Goal: Transaction & Acquisition: Purchase product/service

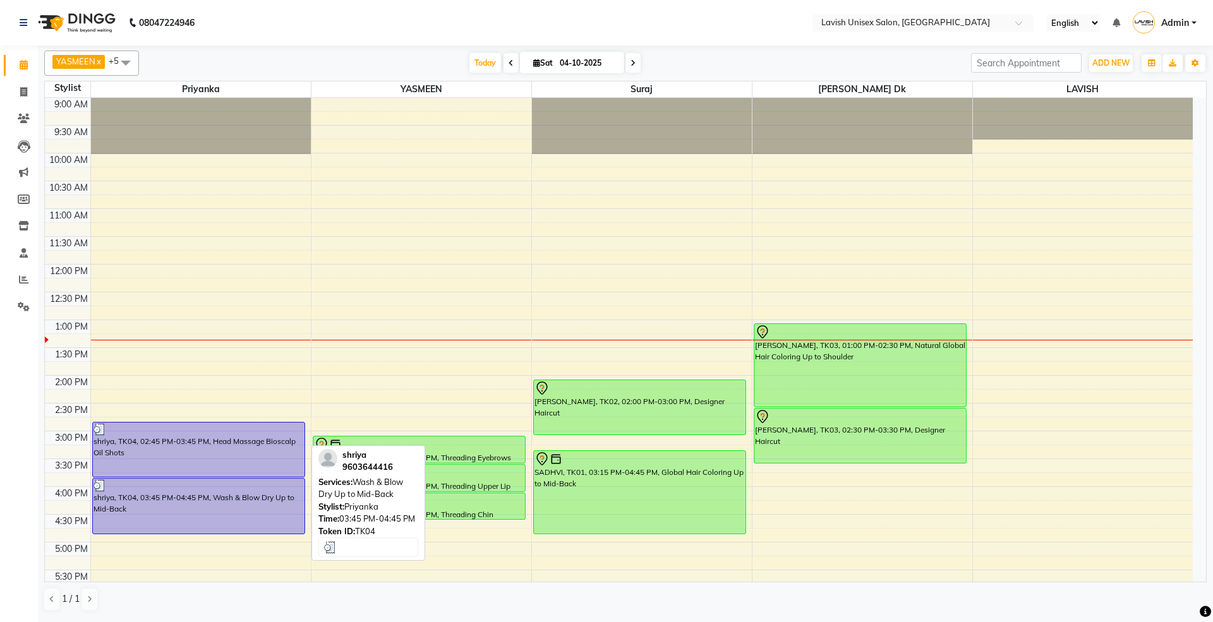
scroll to position [84, 0]
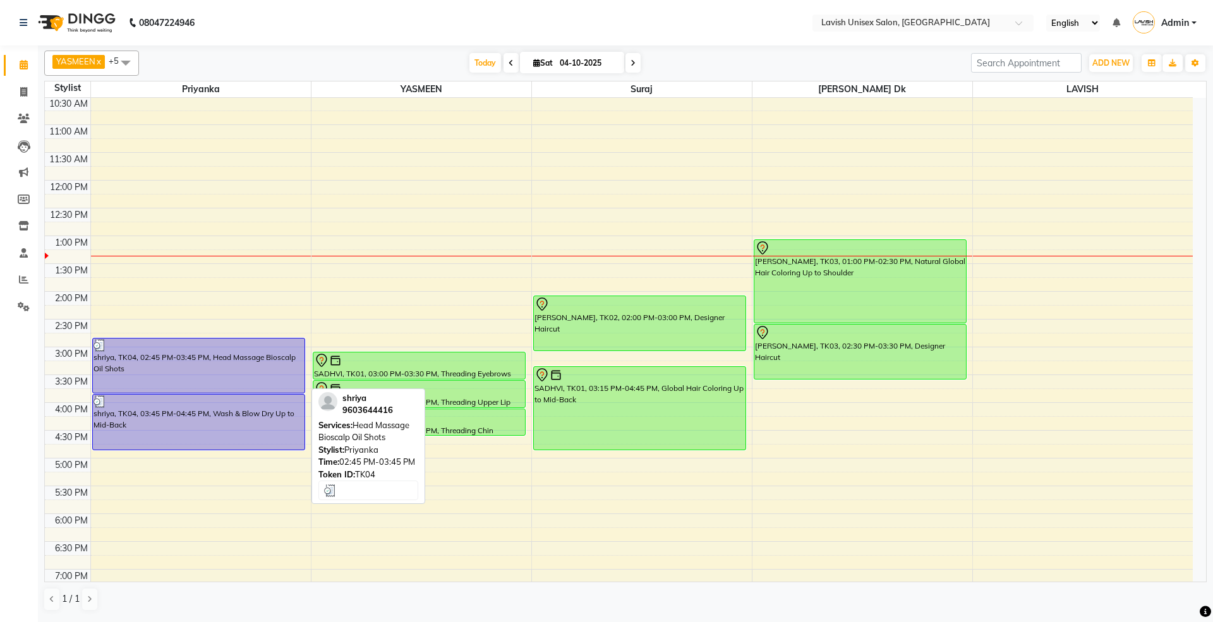
click at [278, 375] on div "shriya, TK04, 02:45 PM-03:45 PM, Head Massage Bioscalp Oil Shots" at bounding box center [199, 366] width 212 height 54
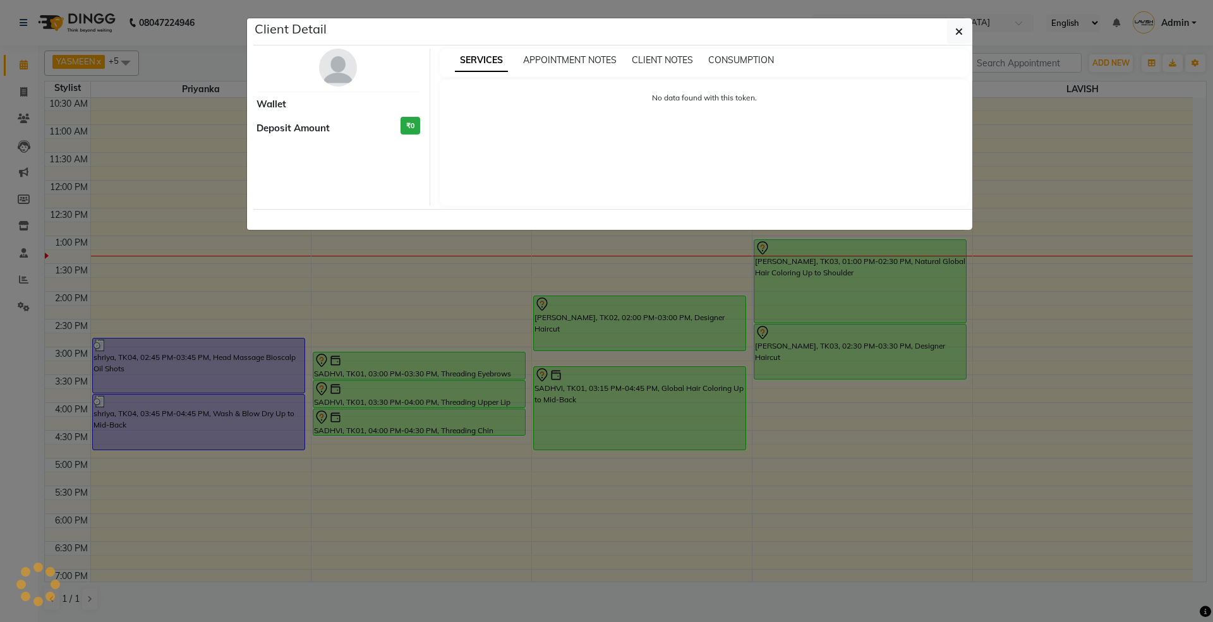
select select "3"
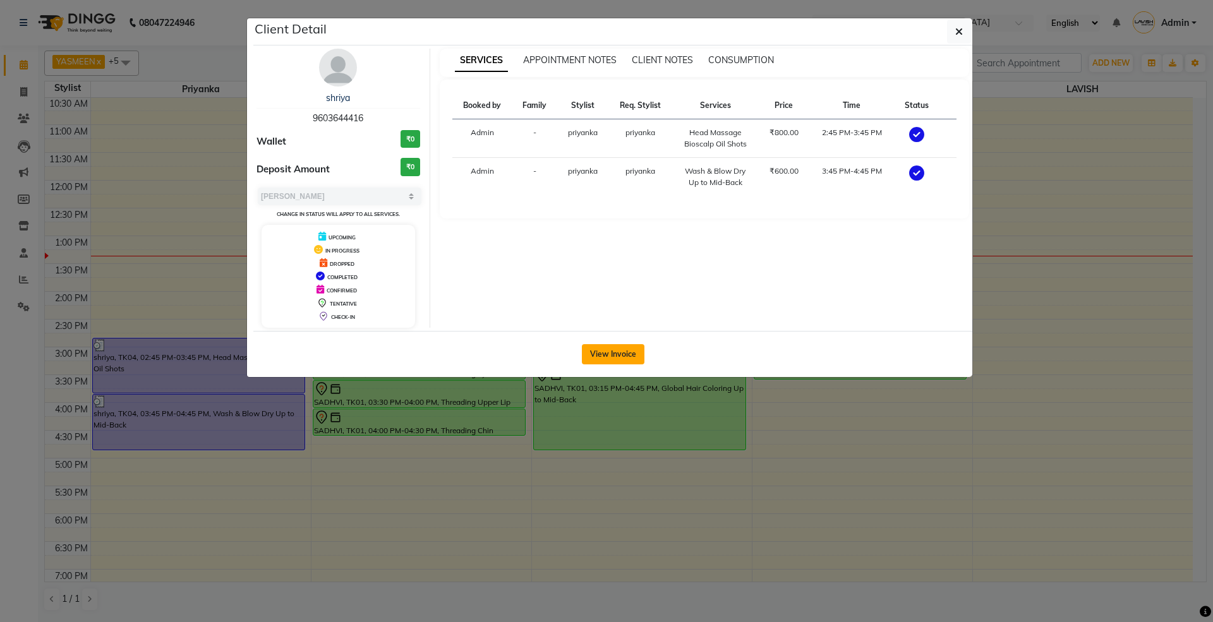
click at [615, 350] on button "View Invoice" at bounding box center [613, 354] width 63 height 20
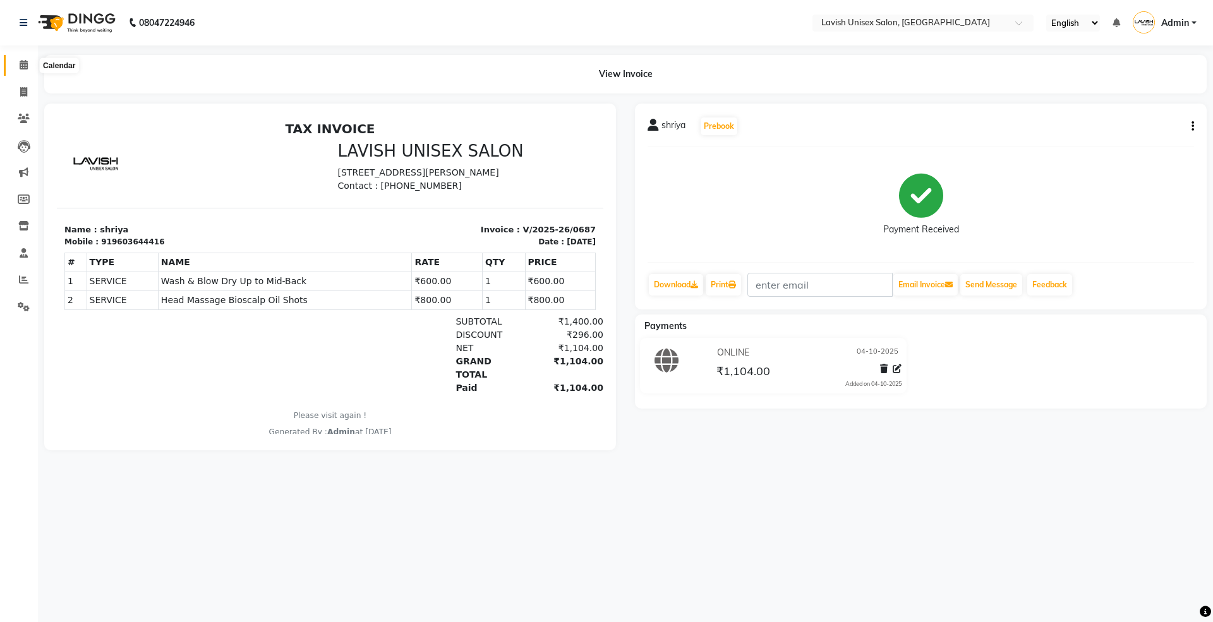
click at [25, 66] on icon at bounding box center [24, 64] width 8 height 9
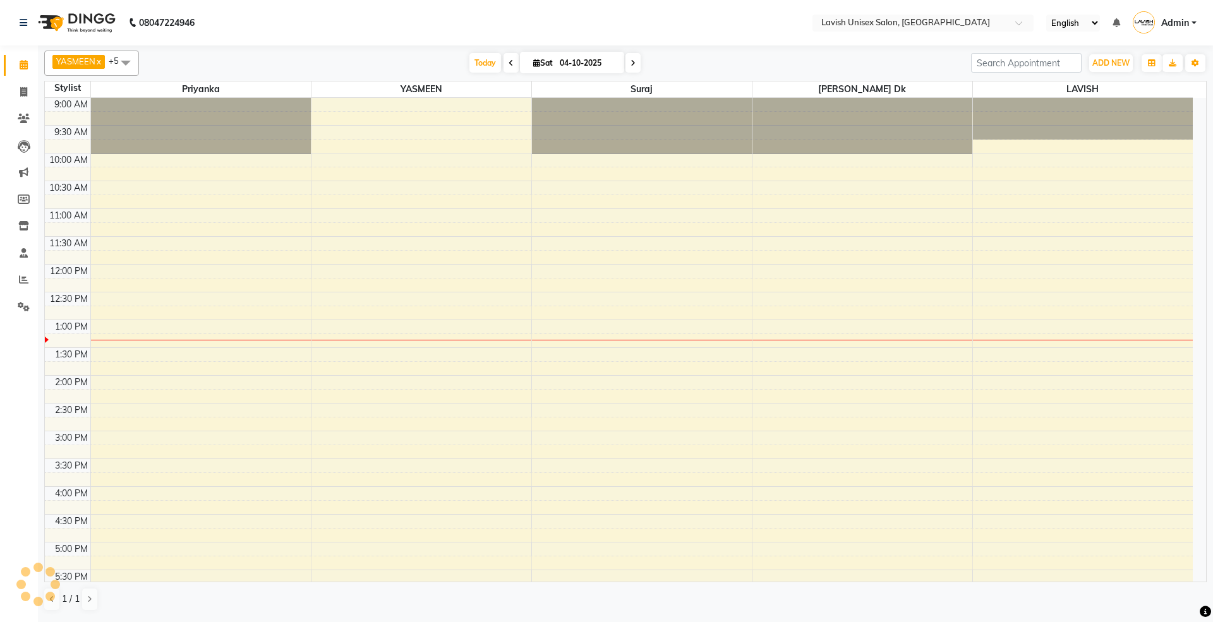
scroll to position [226, 0]
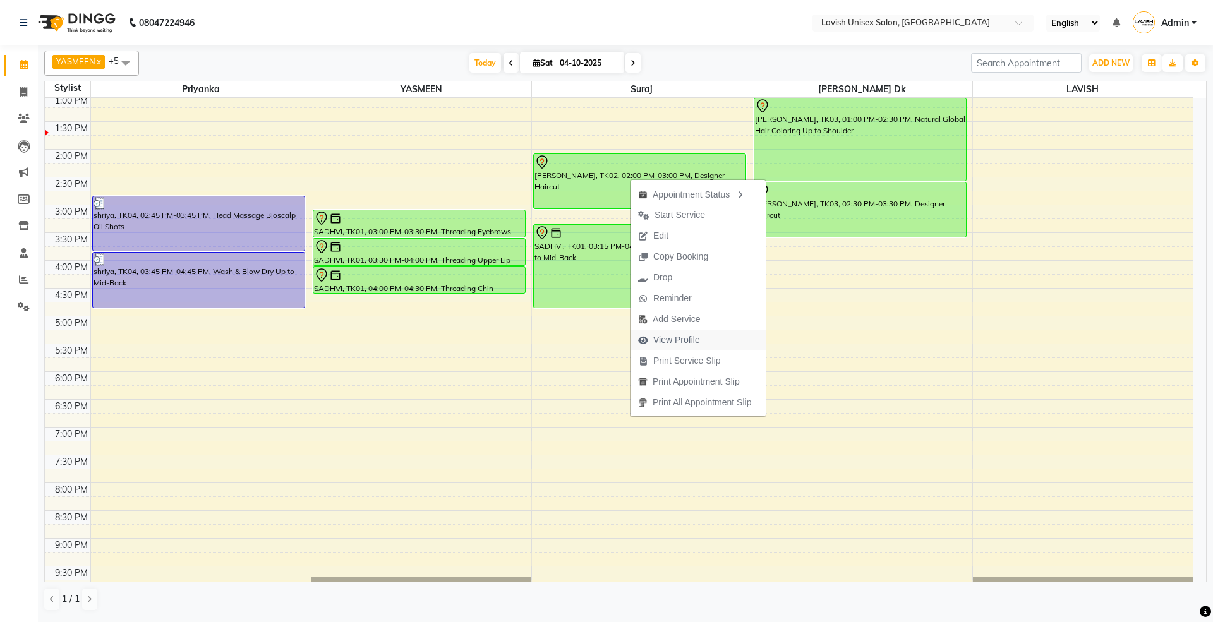
click at [693, 342] on span "View Profile" at bounding box center [676, 340] width 47 height 13
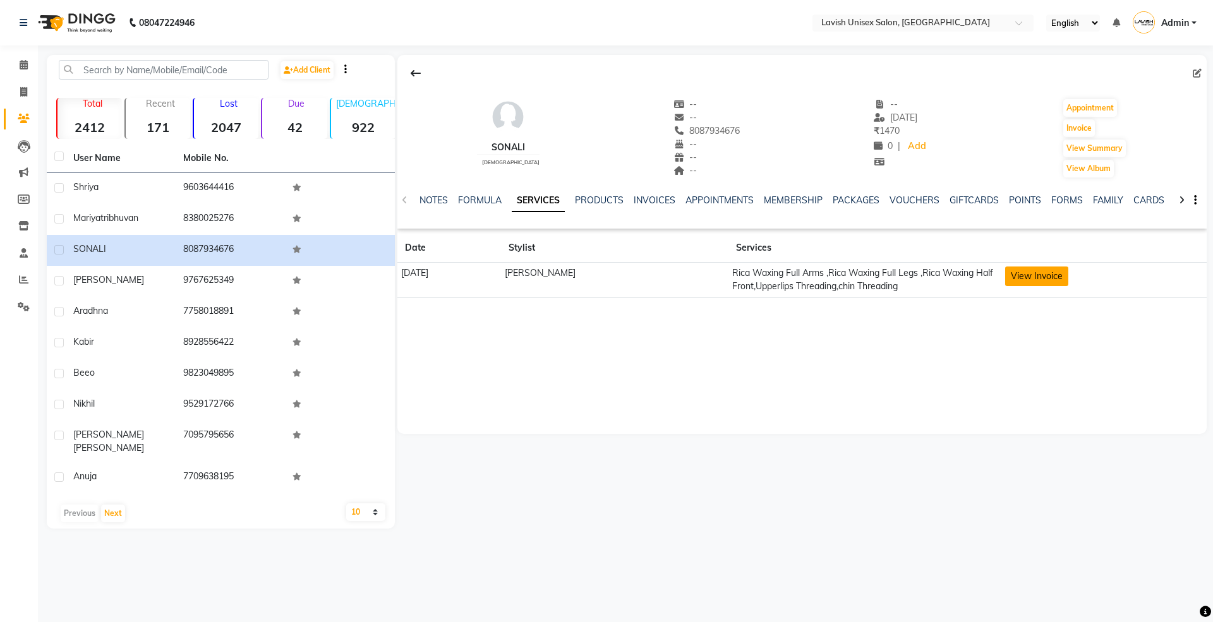
click at [1038, 274] on button "View Invoice" at bounding box center [1036, 277] width 63 height 20
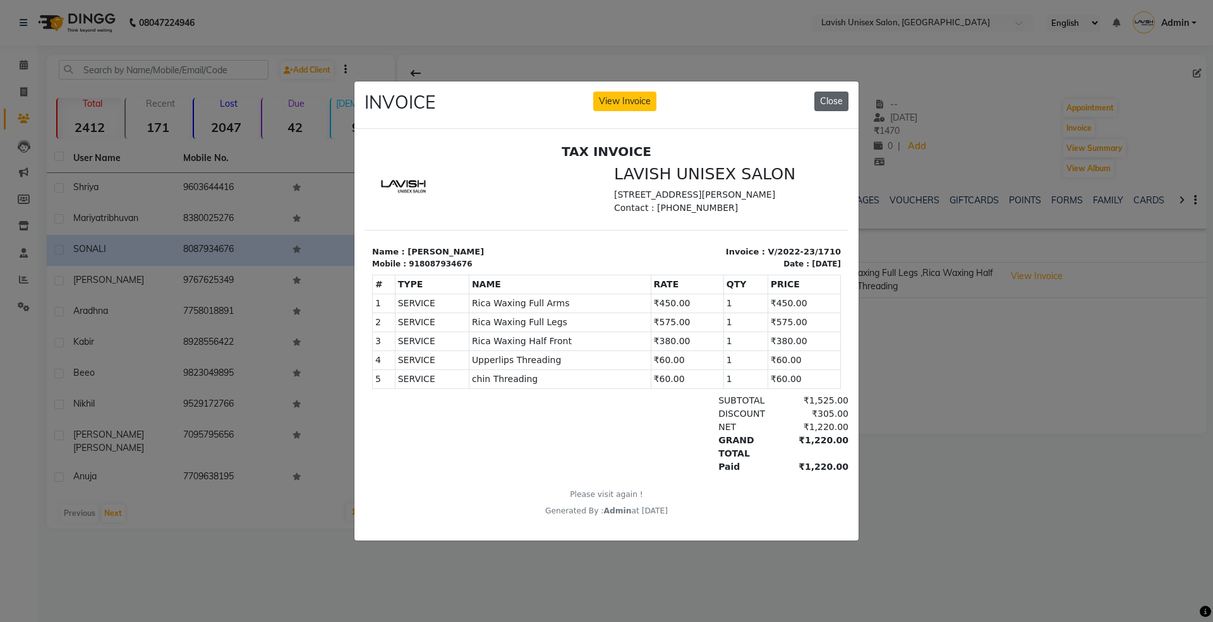
click at [824, 95] on button "Close" at bounding box center [831, 102] width 34 height 20
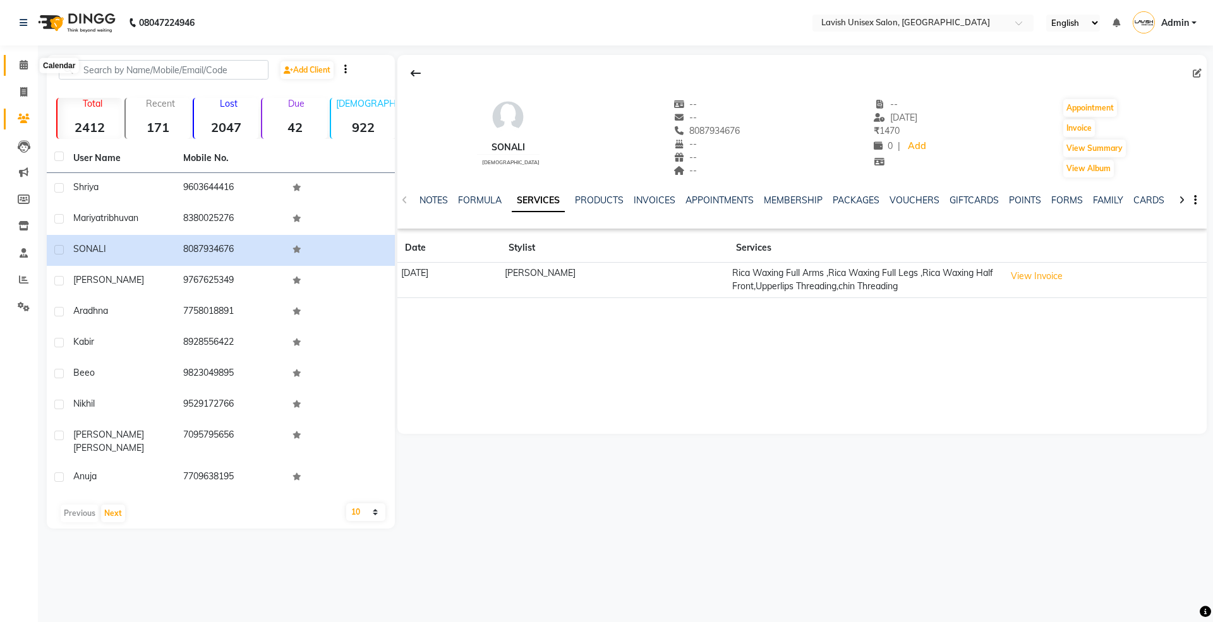
click at [23, 64] on icon at bounding box center [24, 64] width 8 height 9
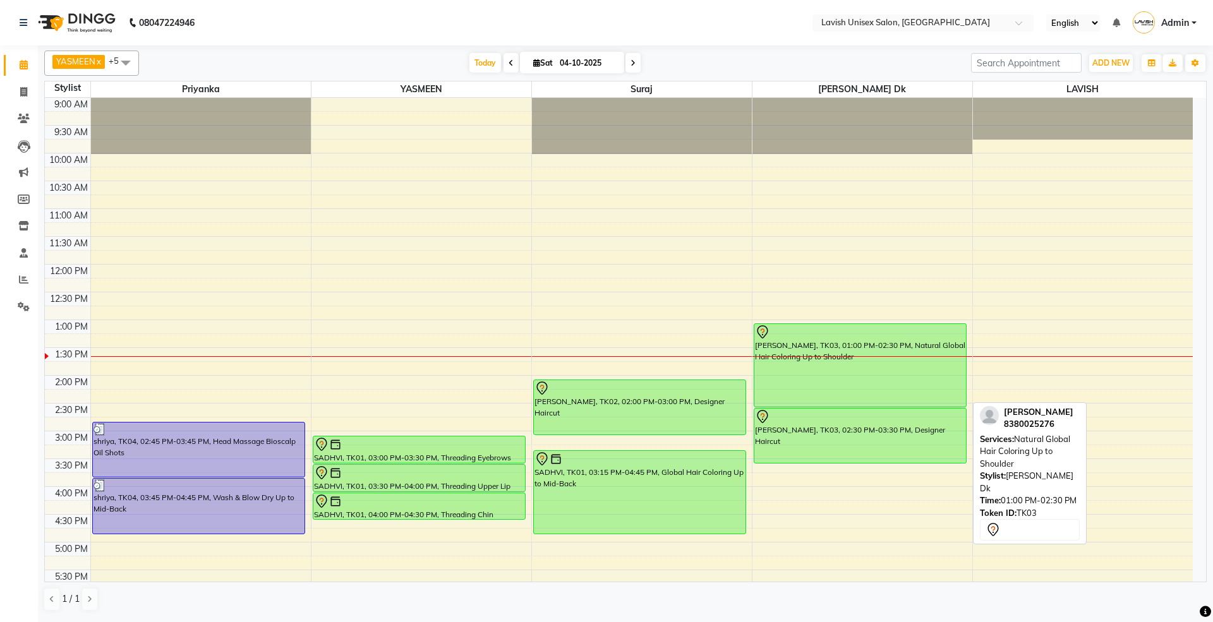
click at [931, 379] on div "[PERSON_NAME], TK03, 01:00 PM-02:30 PM, Natural Global Hair Coloring Up to Shou…" at bounding box center [860, 365] width 212 height 83
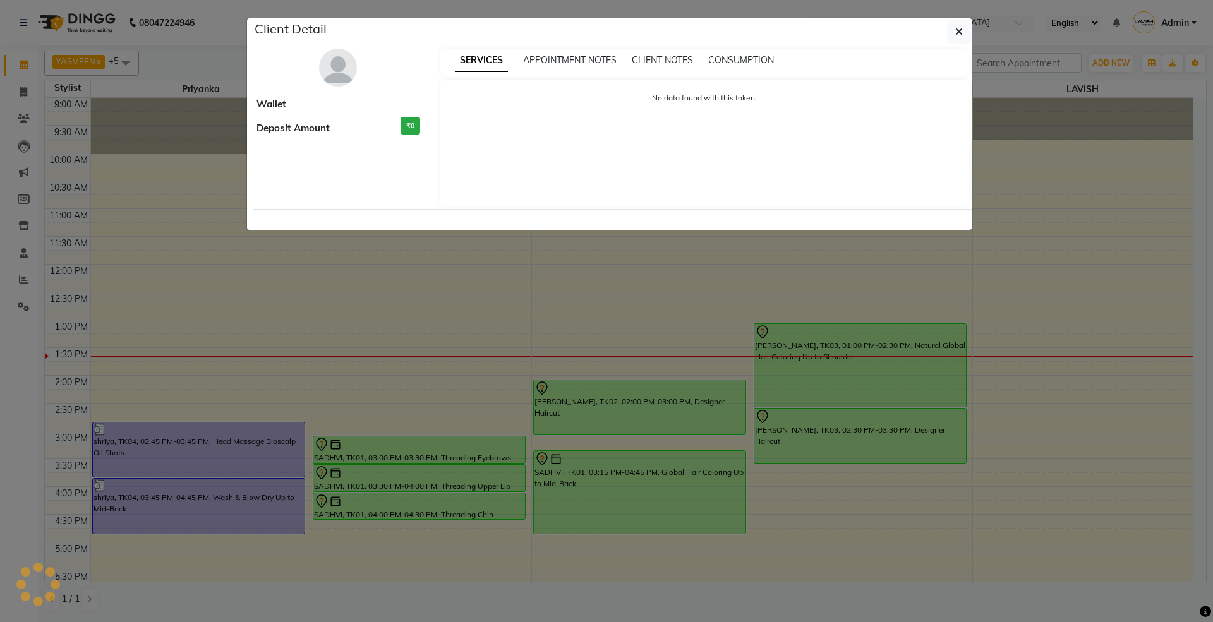
select select "7"
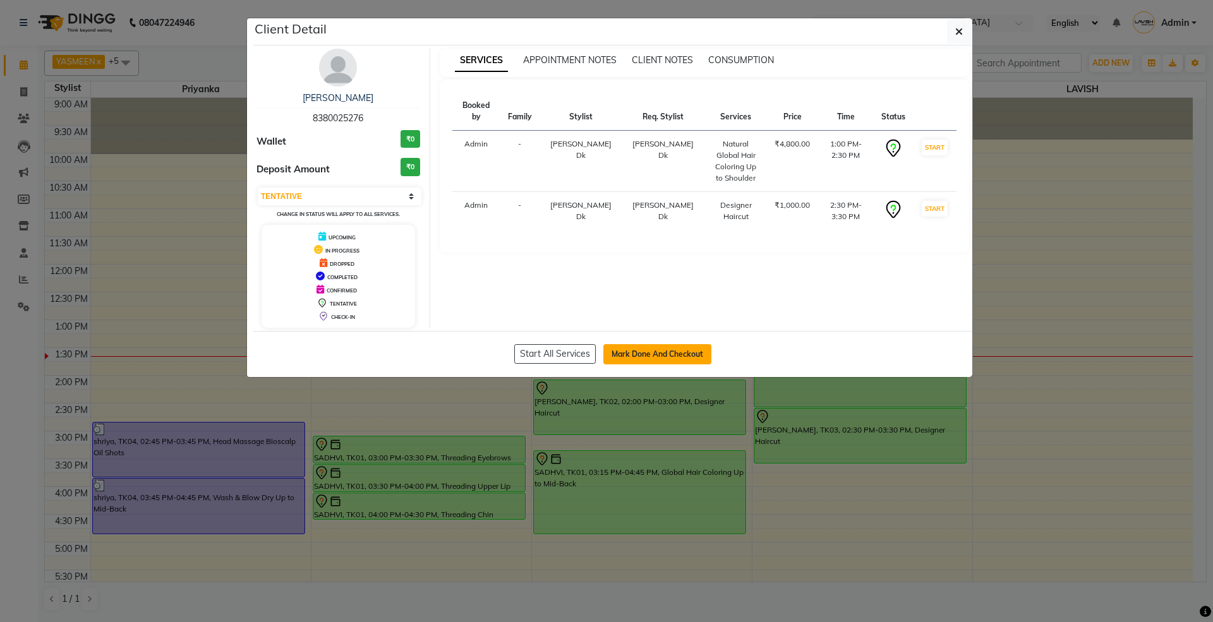
click at [612, 347] on button "Mark Done And Checkout" at bounding box center [657, 354] width 108 height 20
select select "service"
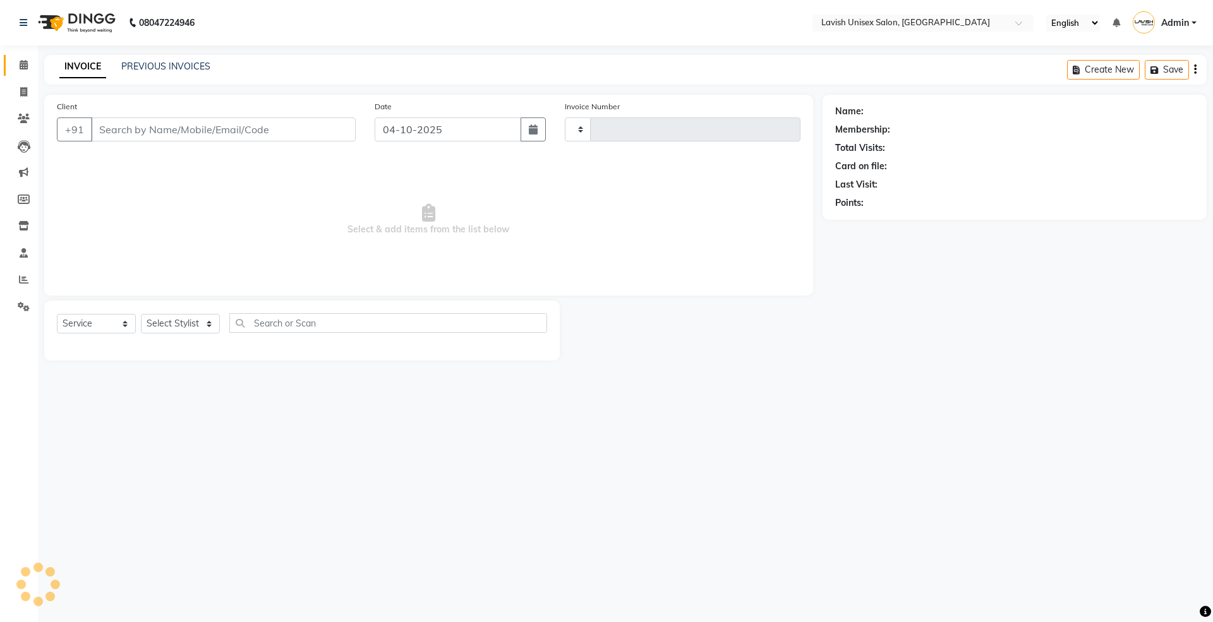
type input "0688"
select select "8"
type input "8380025276"
select select "53555"
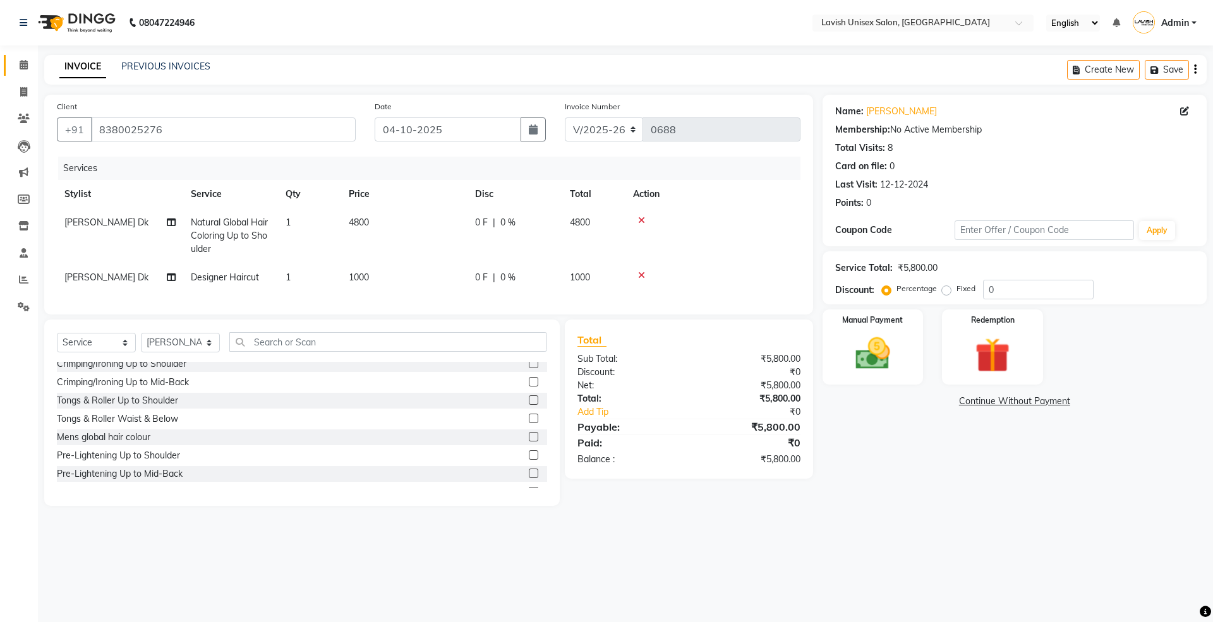
scroll to position [673, 0]
click at [529, 488] on label at bounding box center [533, 483] width 9 height 9
click at [529, 488] on input "checkbox" at bounding box center [533, 484] width 8 height 8
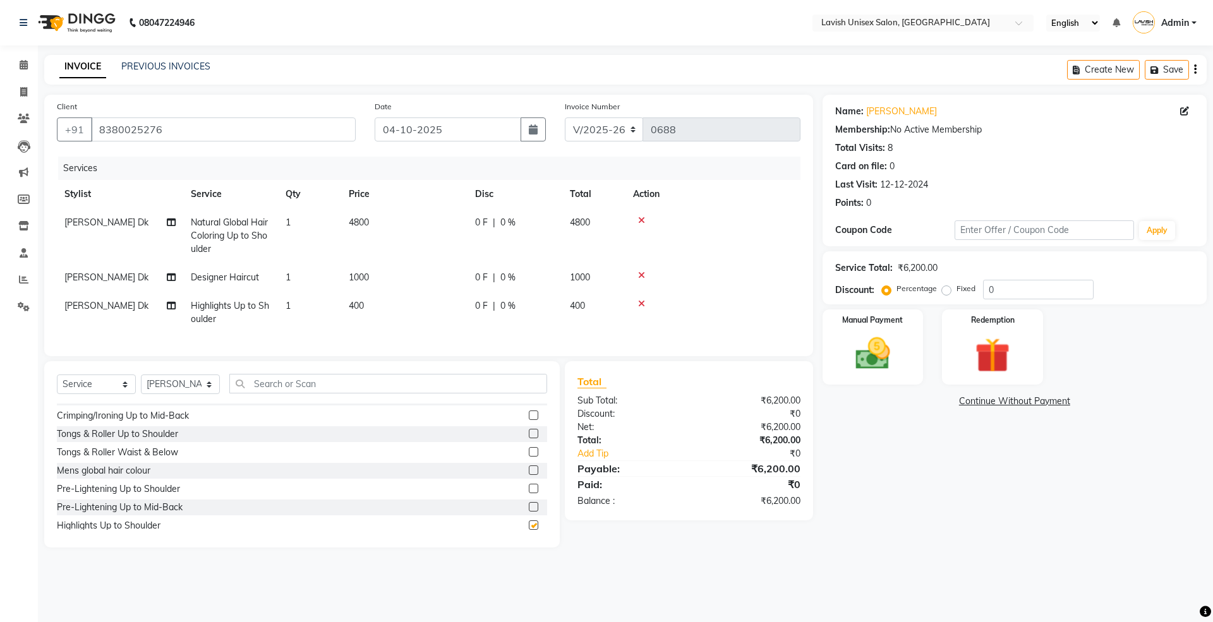
checkbox input "false"
click at [638, 302] on icon at bounding box center [641, 303] width 7 height 9
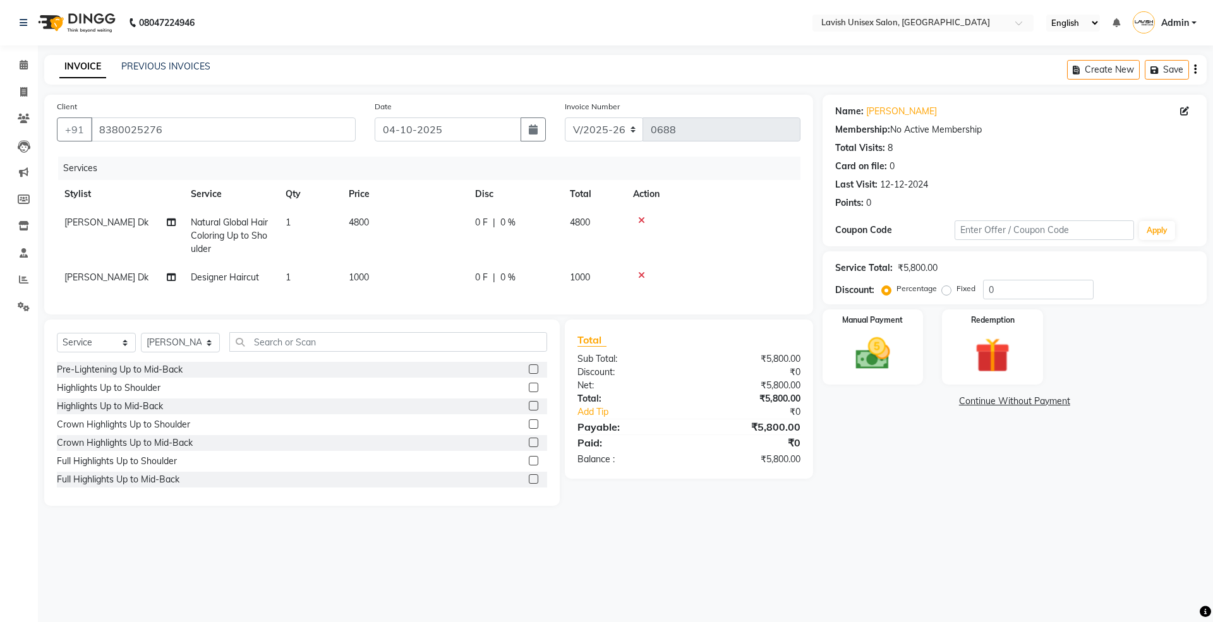
scroll to position [758, 0]
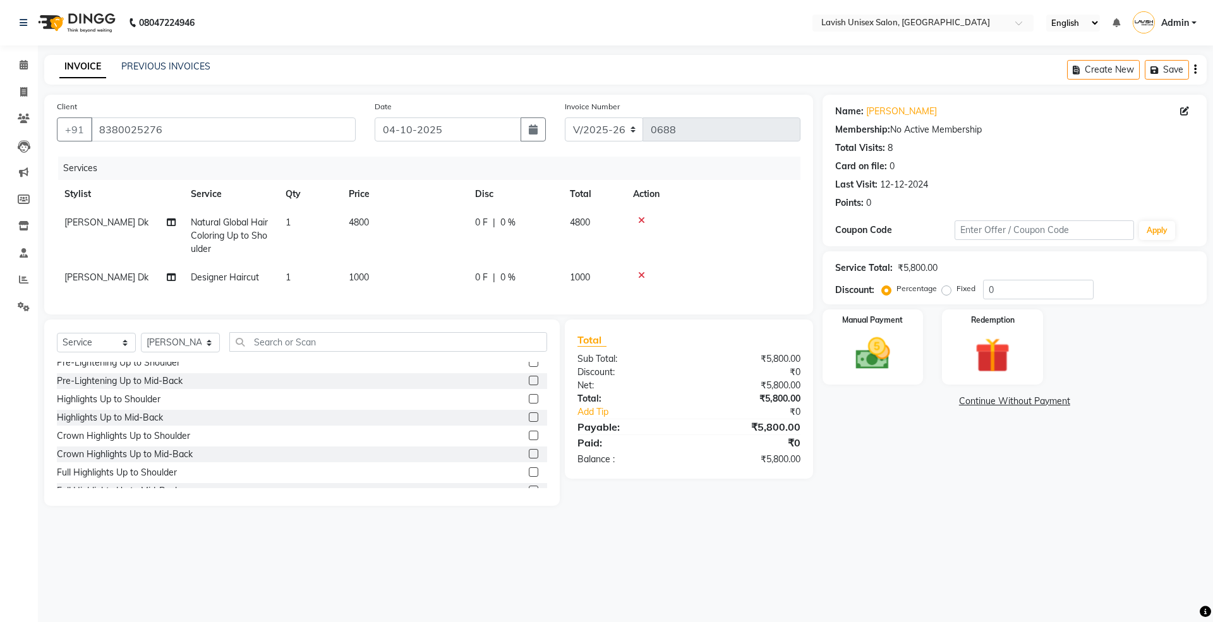
click at [529, 477] on label at bounding box center [533, 471] width 9 height 9
click at [529, 477] on input "checkbox" at bounding box center [533, 473] width 8 height 8
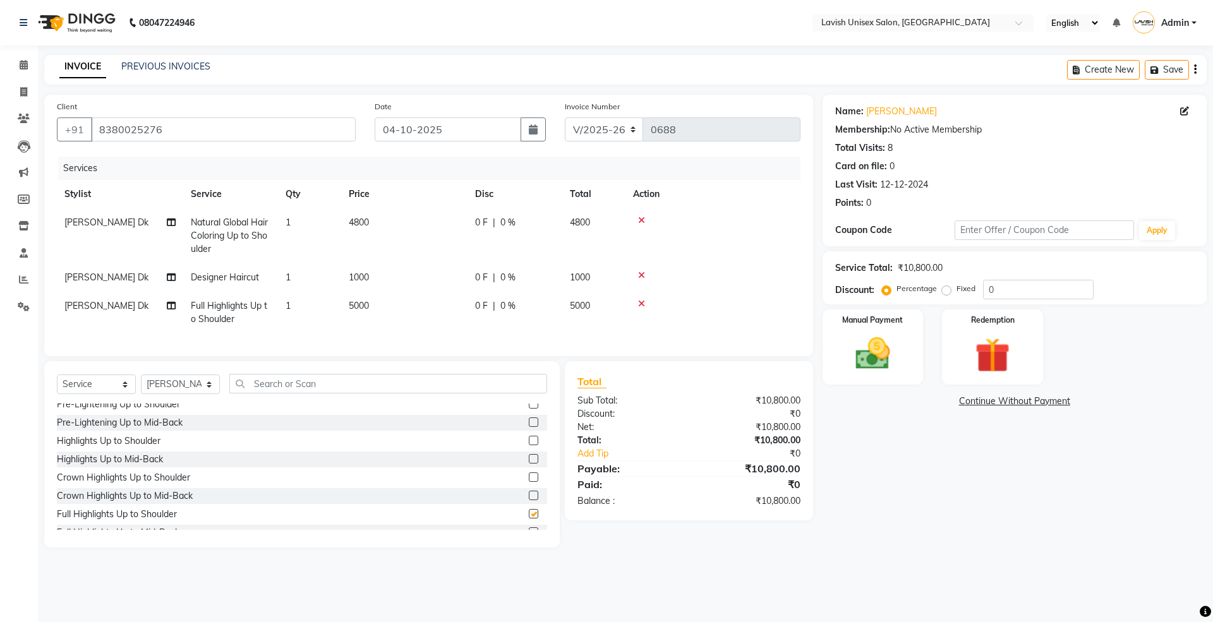
checkbox input "false"
click at [639, 304] on icon at bounding box center [641, 303] width 7 height 9
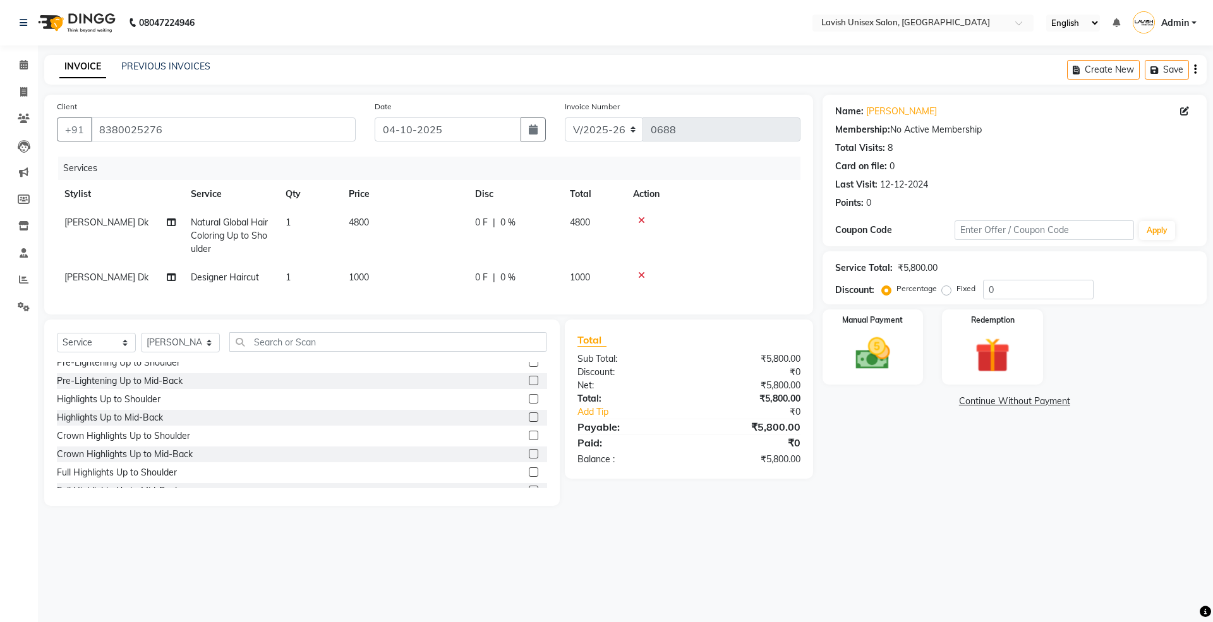
click at [529, 459] on label at bounding box center [533, 453] width 9 height 9
click at [529, 459] on input "checkbox" at bounding box center [533, 454] width 8 height 8
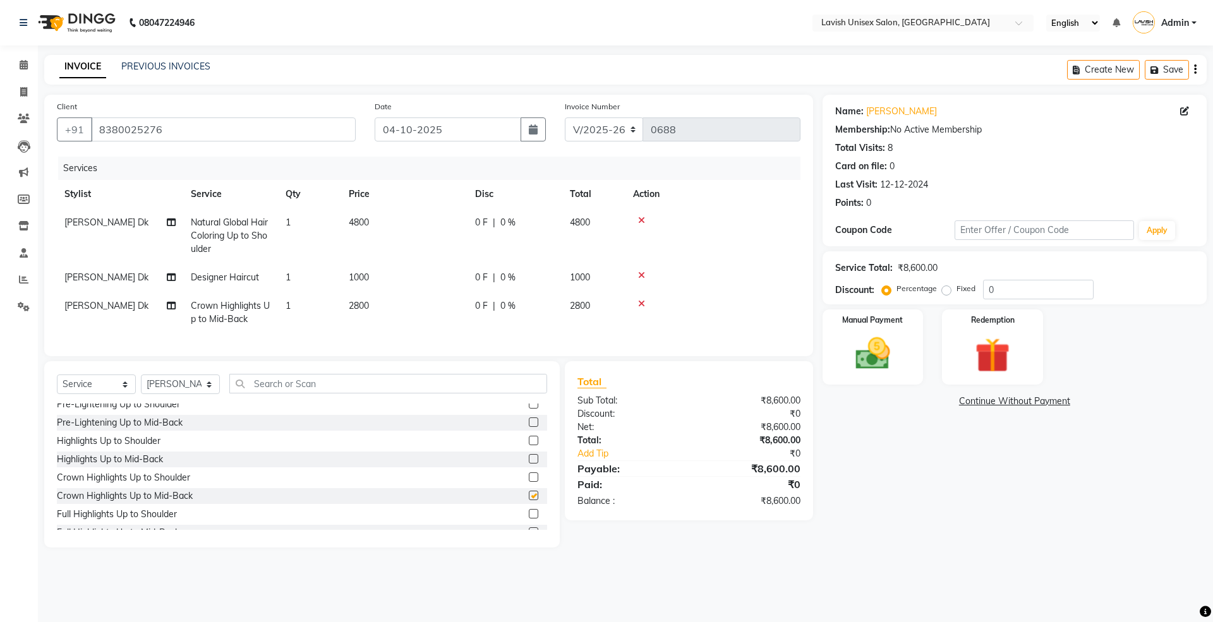
checkbox input "false"
click at [367, 230] on td "4800" at bounding box center [404, 235] width 126 height 55
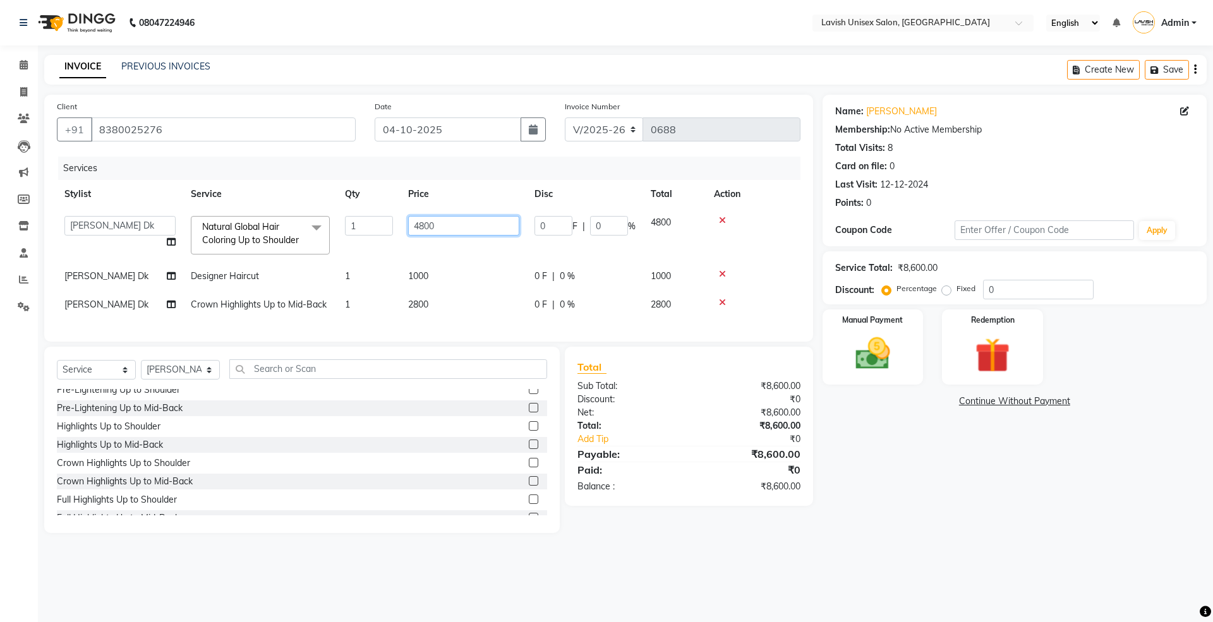
click at [433, 225] on input "4800" at bounding box center [463, 226] width 111 height 20
type input "4"
type input "6000"
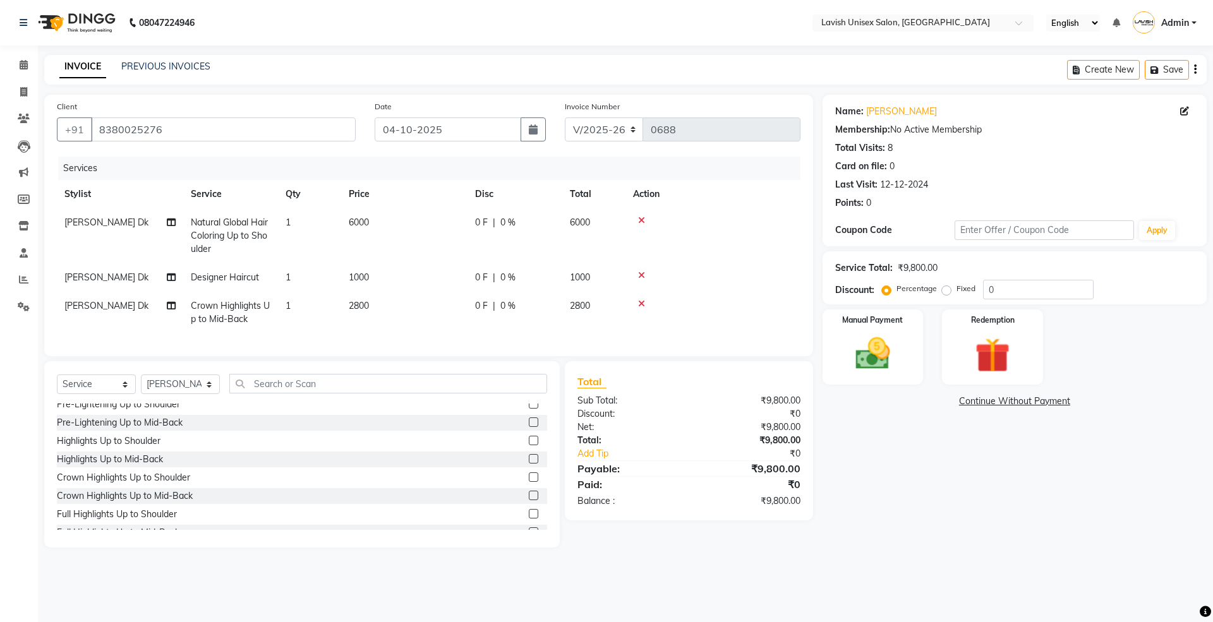
click at [1016, 514] on div "Name: [PERSON_NAME] Membership: No Active Membership Total Visits: 8 Card on fi…" at bounding box center [1019, 321] width 394 height 453
click at [1044, 289] on input "0" at bounding box center [1038, 290] width 111 height 20
type input "035"
click at [870, 359] on img at bounding box center [872, 354] width 59 height 42
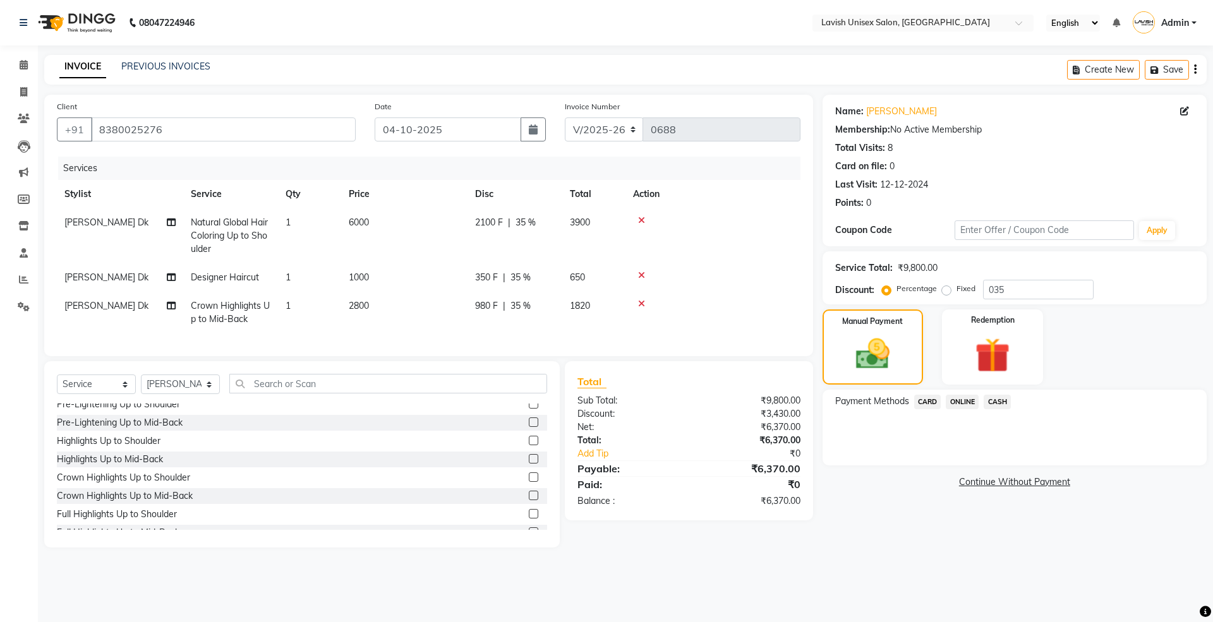
click at [522, 279] on span "35 %" at bounding box center [520, 277] width 20 height 13
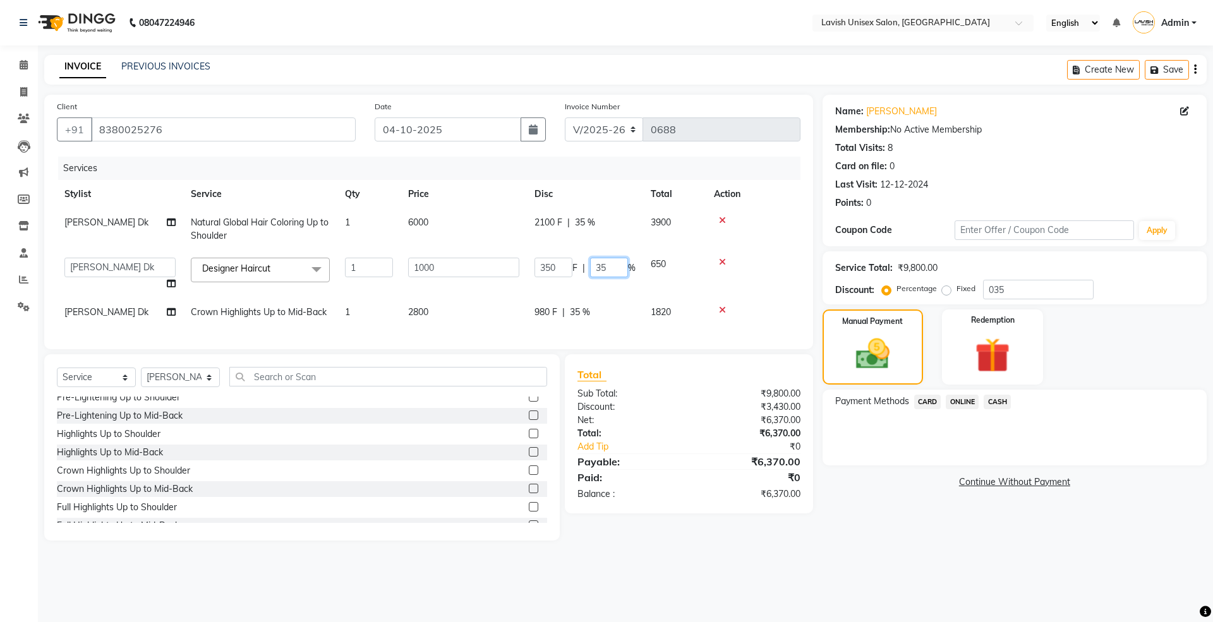
click at [623, 267] on input "35" at bounding box center [609, 268] width 38 height 20
type input "37"
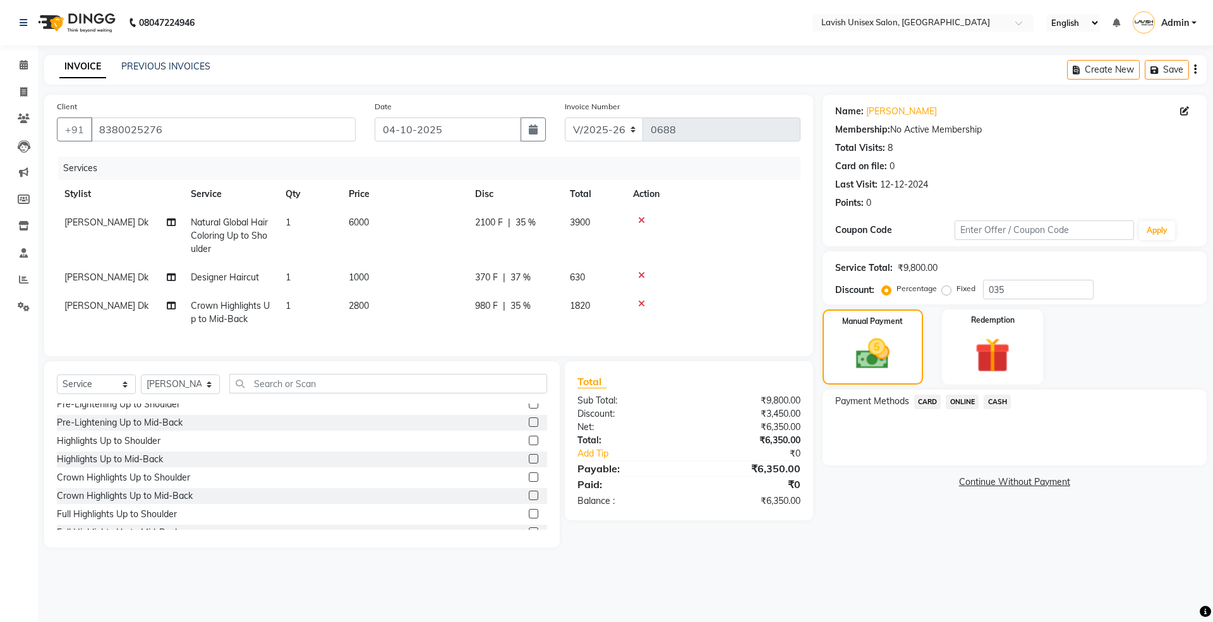
click at [965, 503] on div "Name: [PERSON_NAME] Membership: No Active Membership Total Visits: 8 Card on fi…" at bounding box center [1019, 321] width 394 height 453
click at [532, 282] on div "370 F | 37 %" at bounding box center [515, 277] width 80 height 13
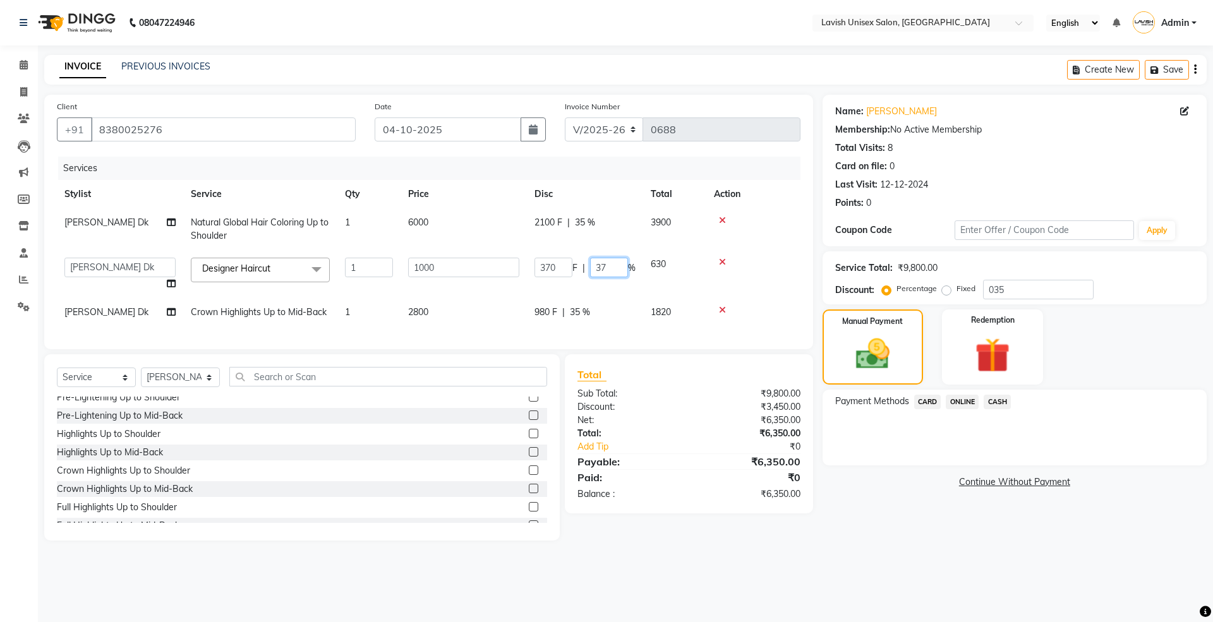
click at [609, 263] on input "37" at bounding box center [609, 268] width 38 height 20
type input "38"
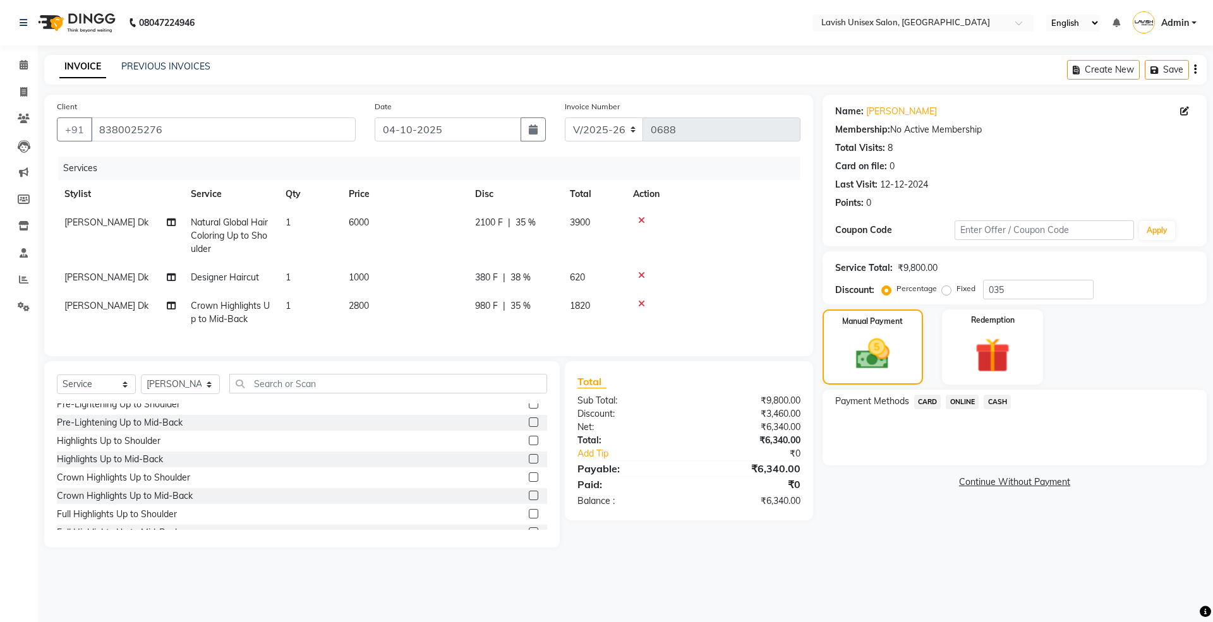
click at [888, 529] on div "Name: [PERSON_NAME] Membership: No Active Membership Total Visits: 8 Card on fi…" at bounding box center [1019, 321] width 394 height 453
click at [531, 281] on div "380 F | 38 %" at bounding box center [515, 277] width 80 height 13
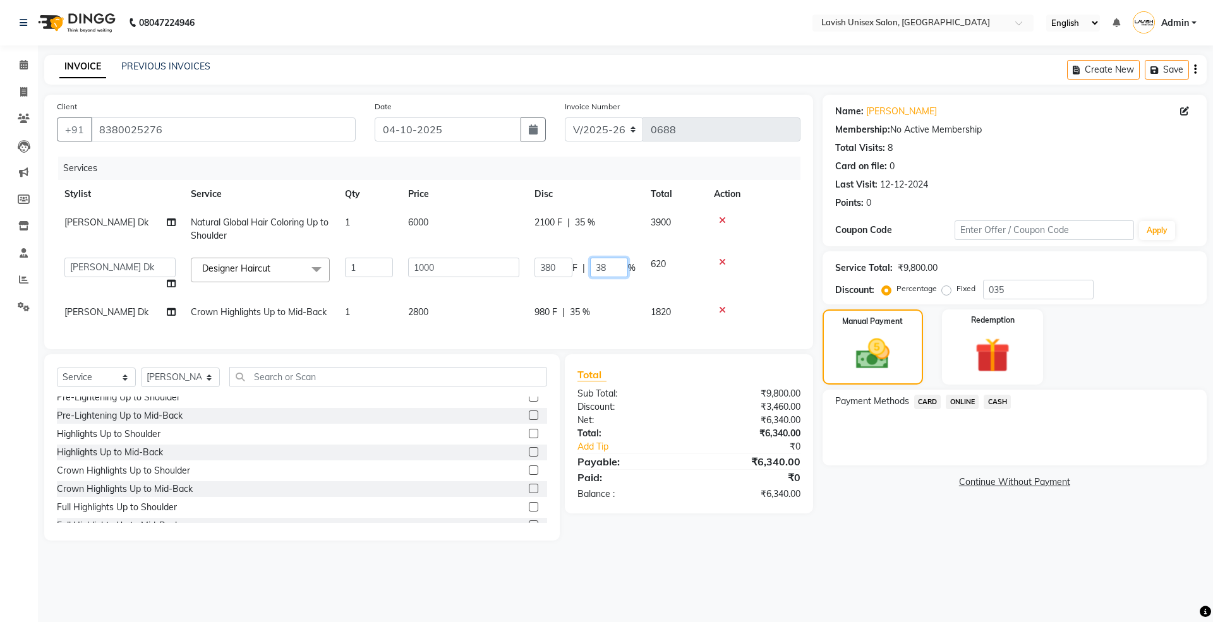
click at [614, 266] on input "38" at bounding box center [609, 268] width 38 height 20
type input "3"
type input "40"
click at [882, 520] on div "Name: [PERSON_NAME] Membership: No Active Membership Total Visits: 8 Card on fi…" at bounding box center [1019, 318] width 394 height 446
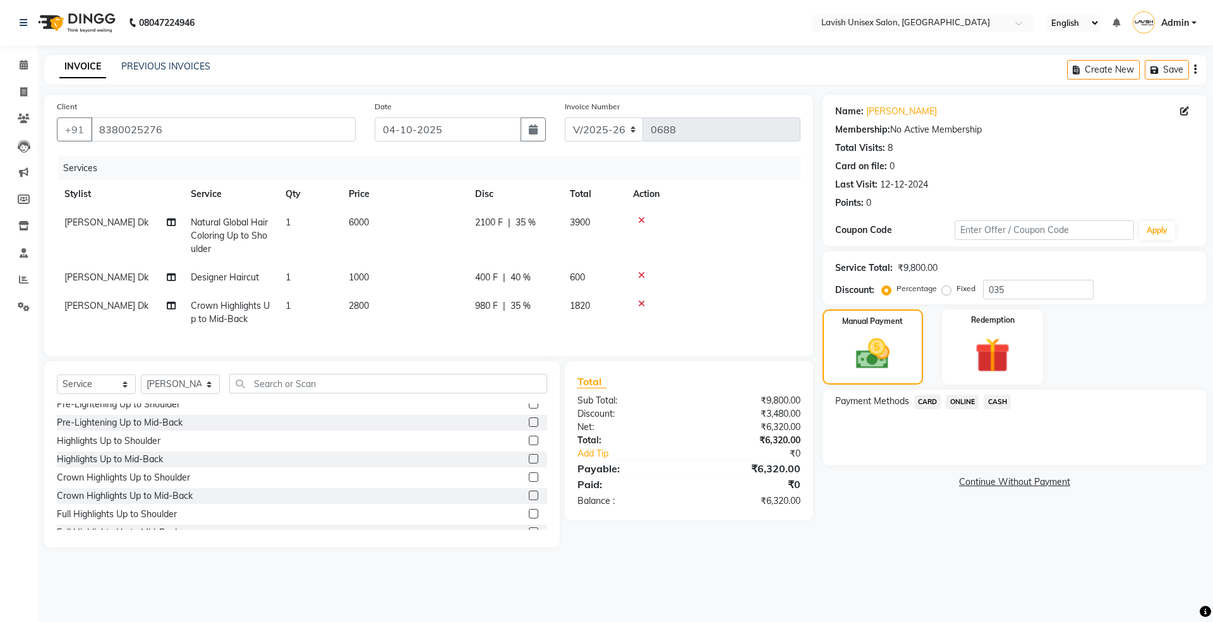
click at [527, 274] on span "40 %" at bounding box center [520, 277] width 20 height 13
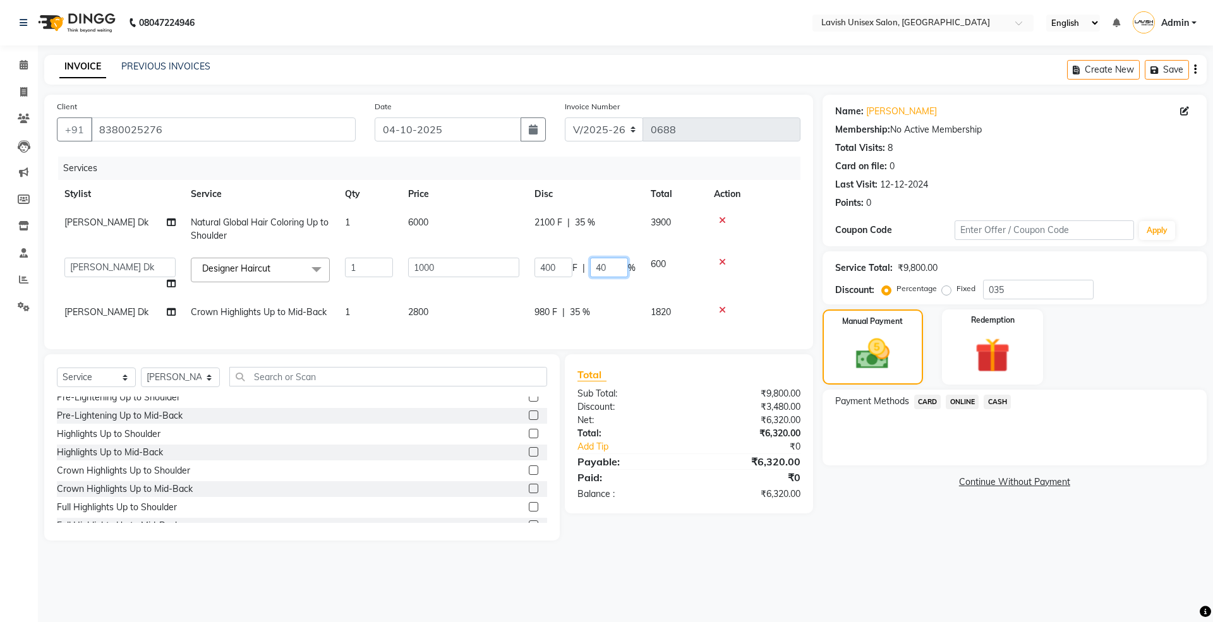
click at [609, 263] on input "40" at bounding box center [609, 268] width 38 height 20
type input "4"
type input "37"
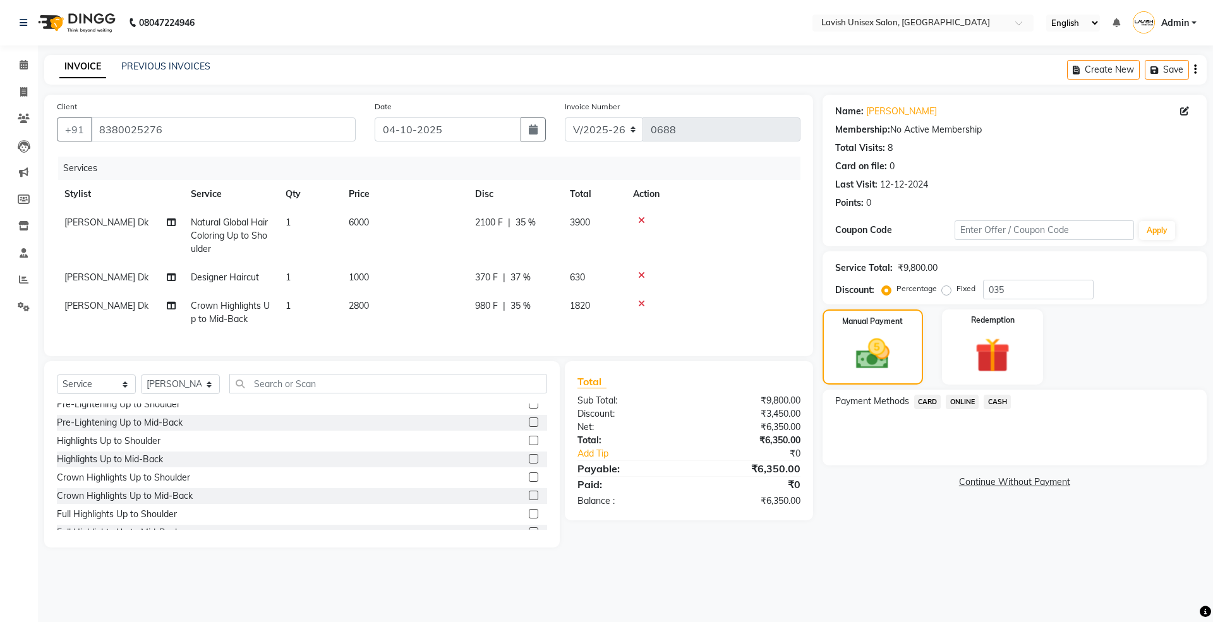
click at [918, 516] on div "Name: [PERSON_NAME] Membership: No Active Membership Total Visits: 8 Card on fi…" at bounding box center [1019, 321] width 394 height 453
click at [960, 400] on span "ONLINE" at bounding box center [962, 402] width 33 height 15
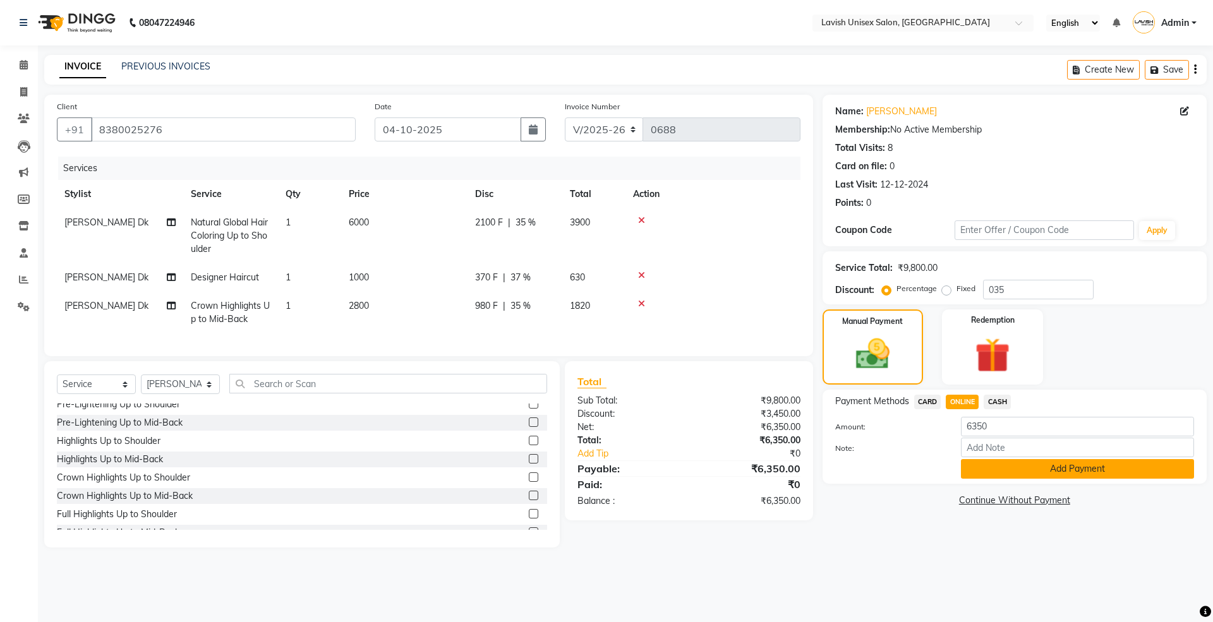
click at [1019, 471] on button "Add Payment" at bounding box center [1077, 469] width 233 height 20
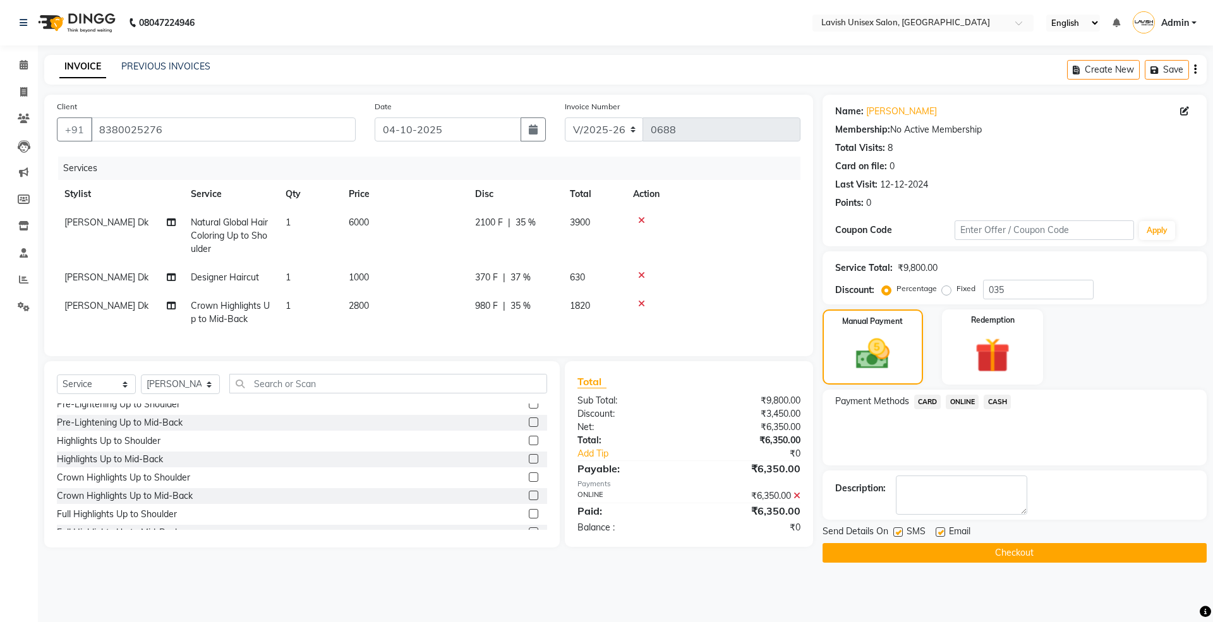
click at [940, 528] on label at bounding box center [939, 531] width 9 height 9
click at [940, 529] on input "checkbox" at bounding box center [939, 533] width 8 height 8
checkbox input "false"
click at [898, 532] on label at bounding box center [897, 531] width 9 height 9
click at [898, 532] on input "checkbox" at bounding box center [897, 533] width 8 height 8
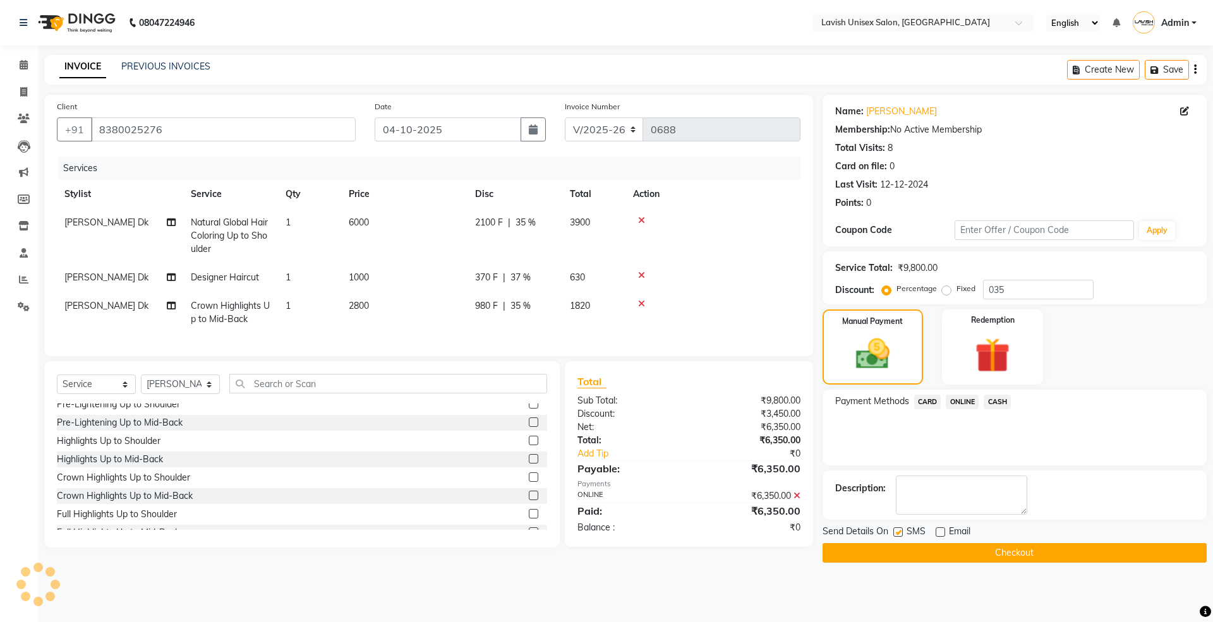
checkbox input "false"
click at [908, 543] on button "Checkout" at bounding box center [1014, 553] width 384 height 20
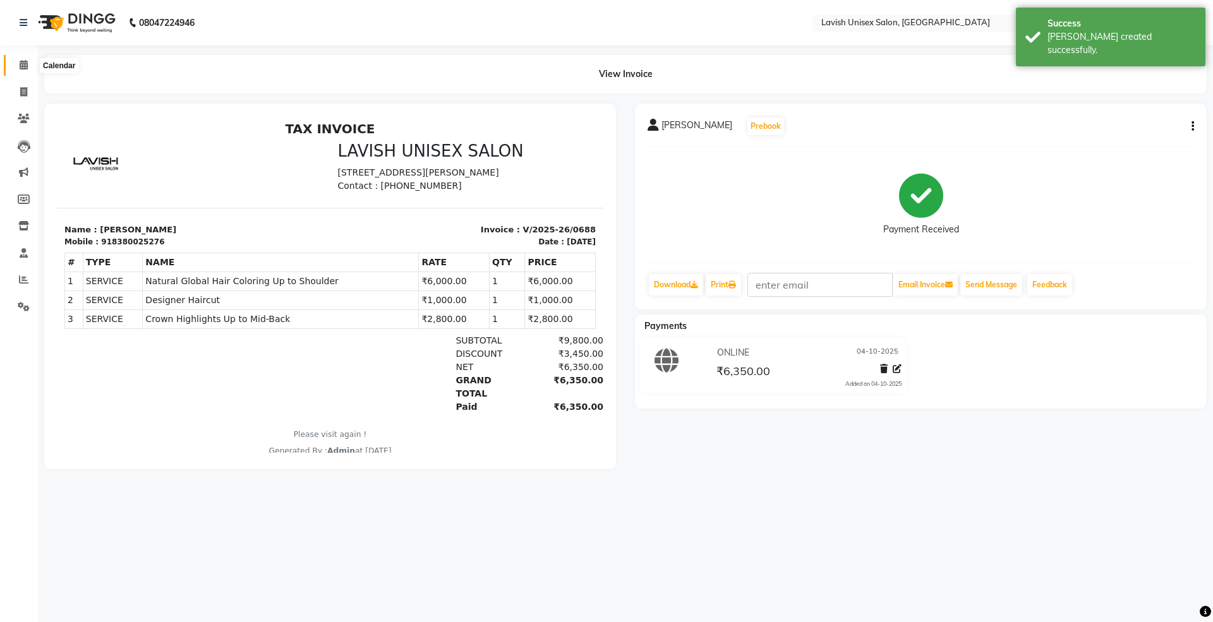
click at [26, 64] on icon at bounding box center [24, 64] width 8 height 9
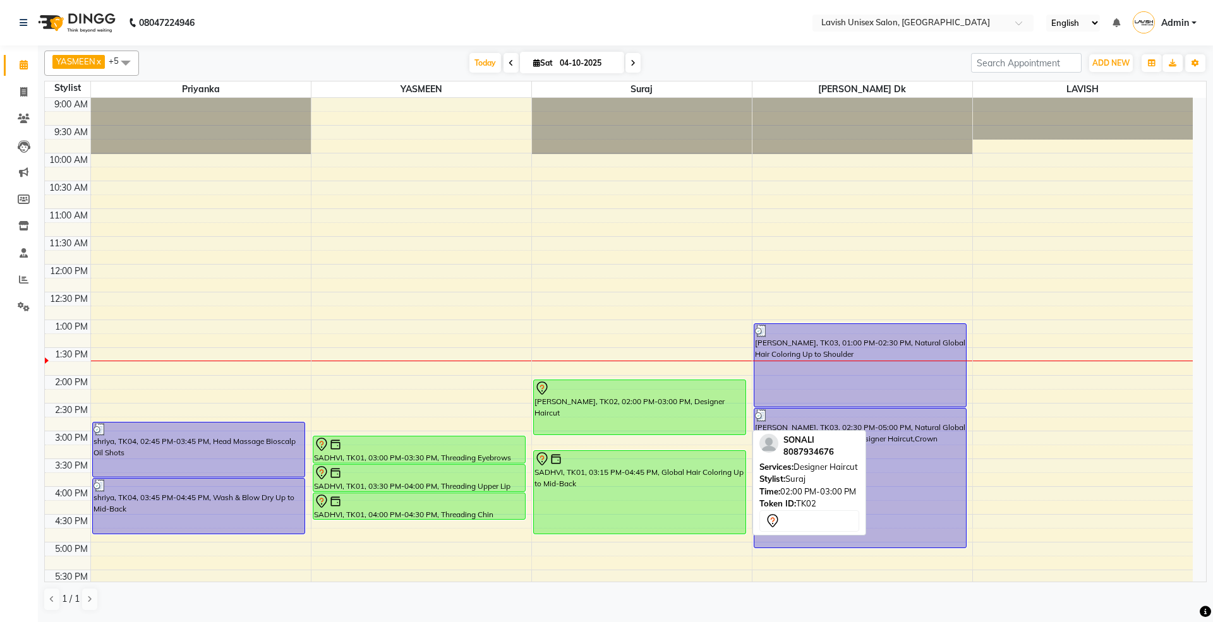
click at [745, 406] on link "[PERSON_NAME], TK02, 02:00 PM-03:00 PM, Designer Haircut" at bounding box center [639, 408] width 213 height 56
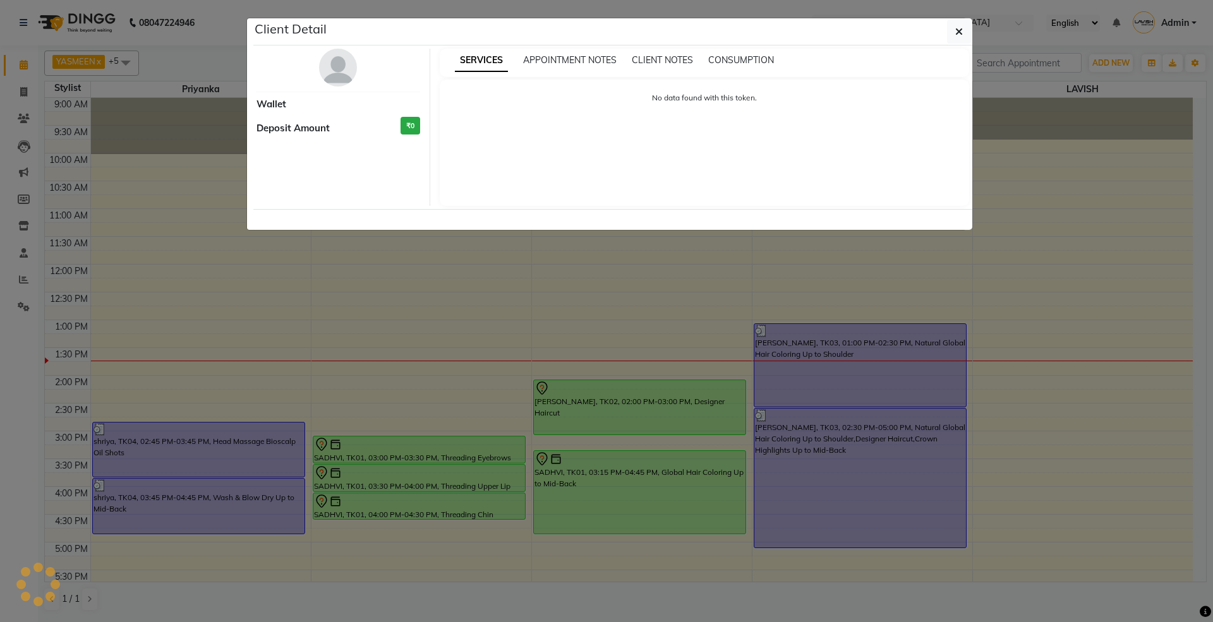
select select "7"
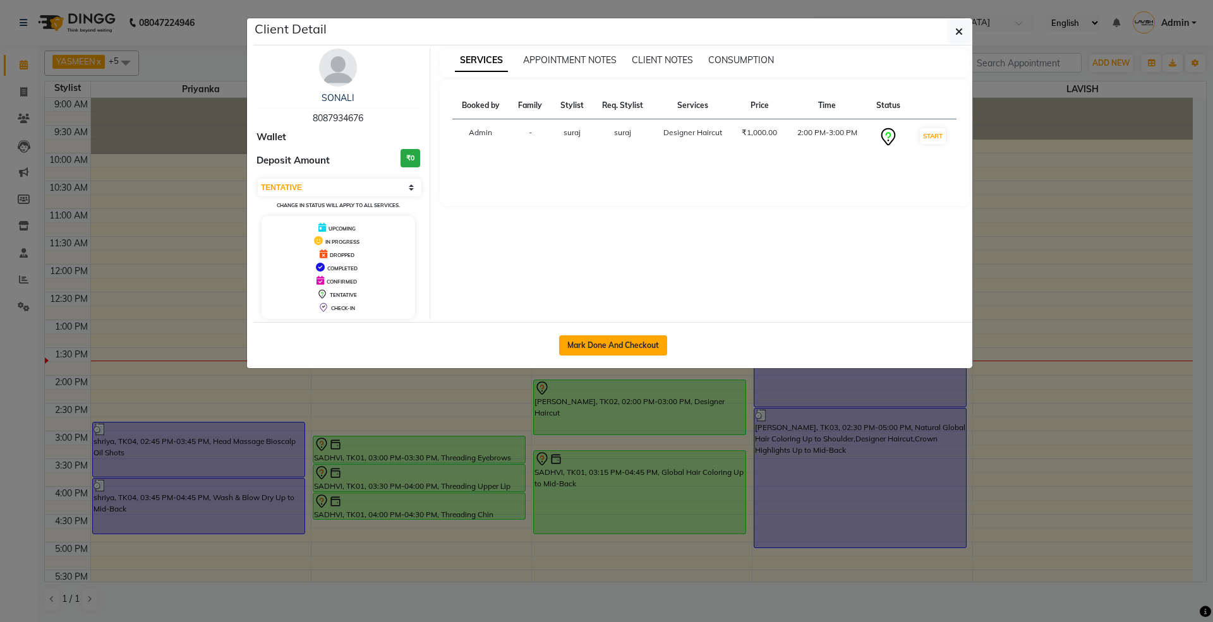
click at [628, 342] on button "Mark Done And Checkout" at bounding box center [613, 345] width 108 height 20
select select "service"
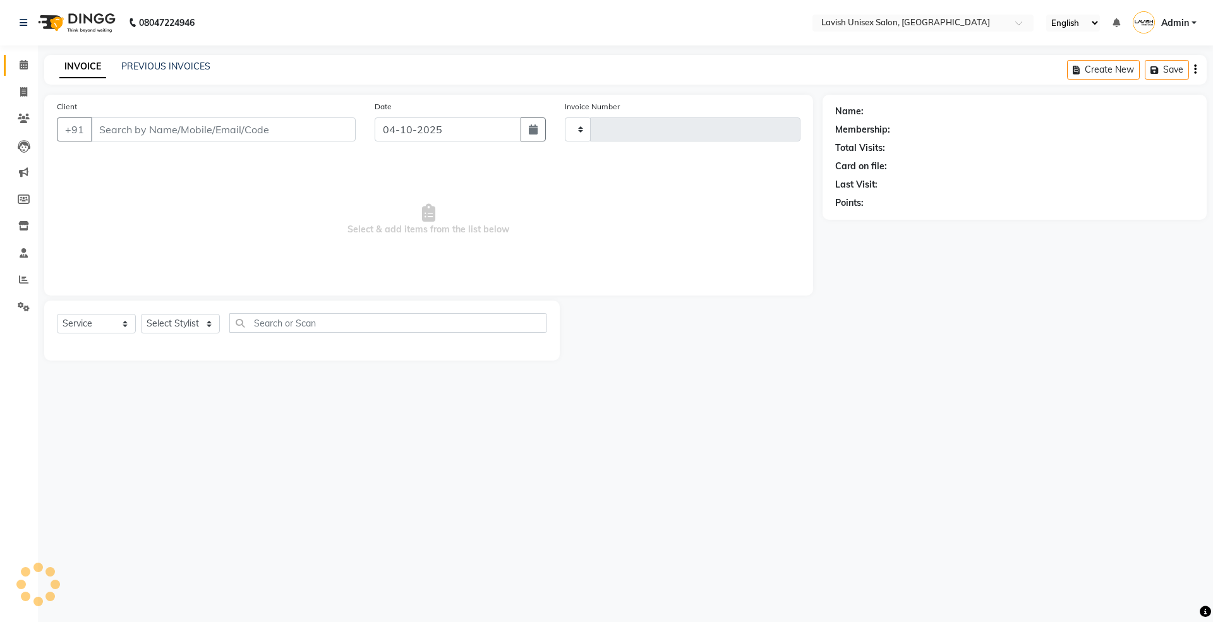
type input "0689"
select select "8"
type input "8087934676"
select select "53556"
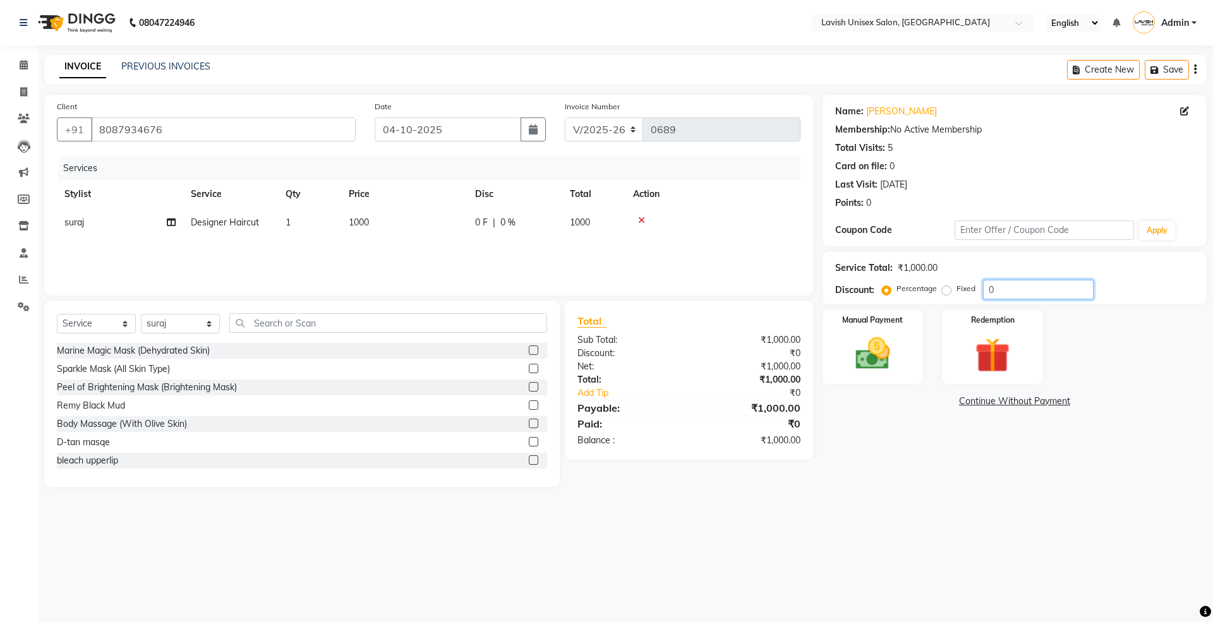
click at [1041, 289] on input "0" at bounding box center [1038, 290] width 111 height 20
type input "020"
click at [875, 333] on img at bounding box center [872, 354] width 59 height 42
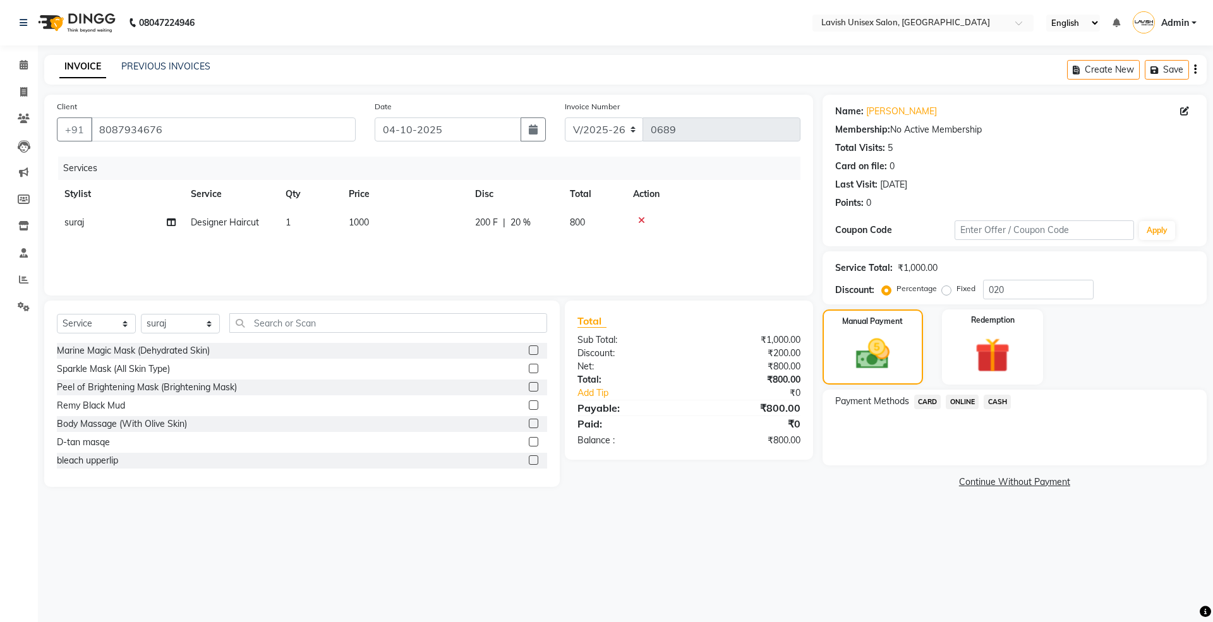
click at [960, 399] on span "ONLINE" at bounding box center [962, 402] width 33 height 15
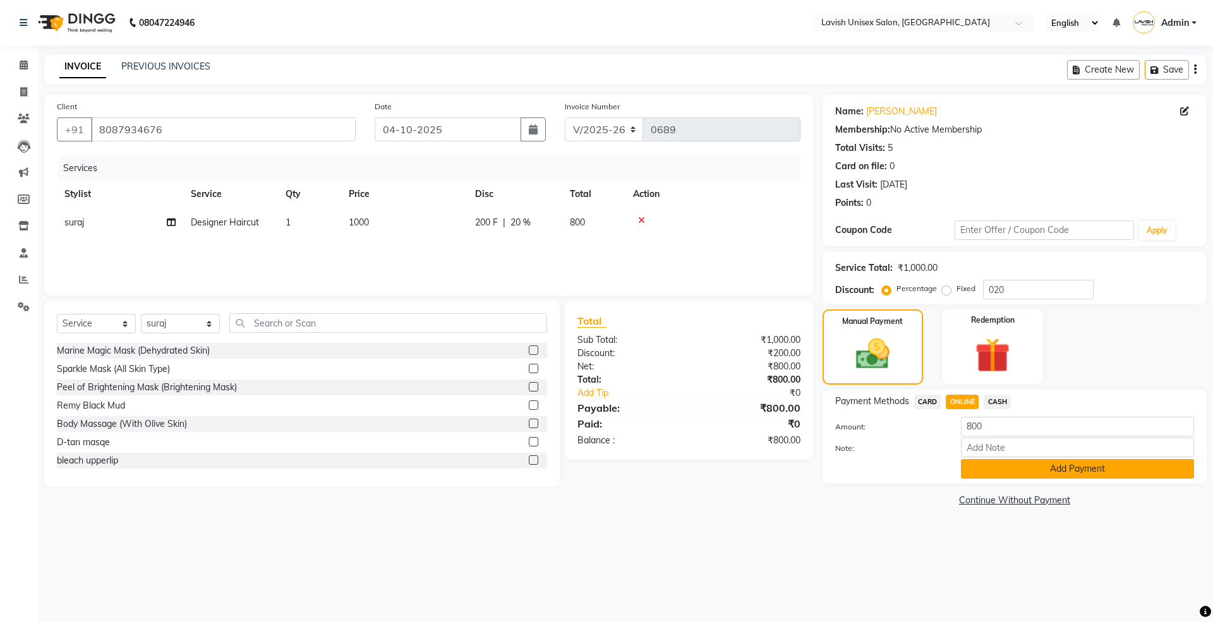
click at [994, 460] on button "Add Payment" at bounding box center [1077, 469] width 233 height 20
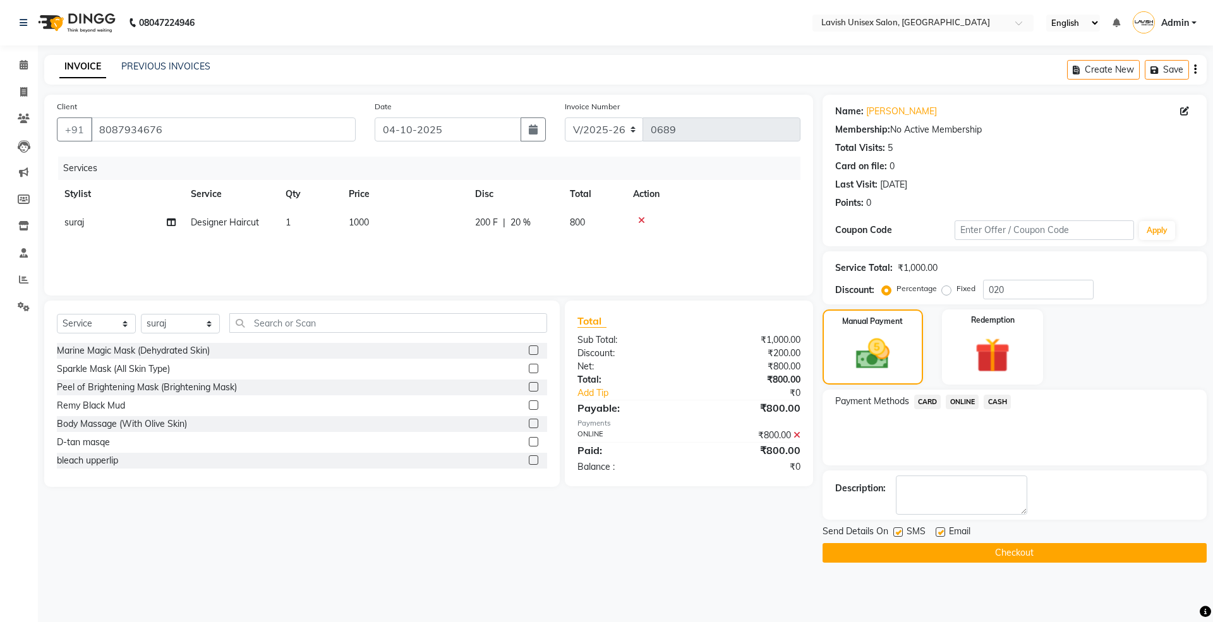
click at [935, 531] on label at bounding box center [939, 531] width 9 height 9
click at [935, 531] on input "checkbox" at bounding box center [939, 533] width 8 height 8
checkbox input "false"
click at [896, 533] on label at bounding box center [897, 531] width 9 height 9
click at [896, 533] on input "checkbox" at bounding box center [897, 533] width 8 height 8
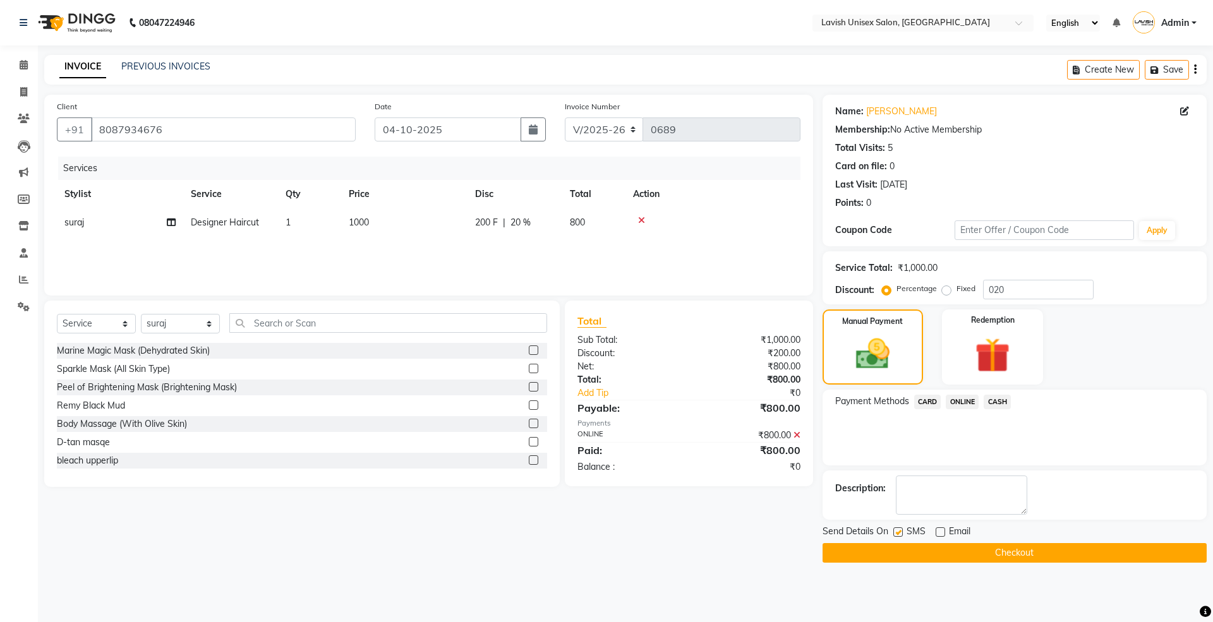
checkbox input "false"
click at [1038, 550] on button "Checkout" at bounding box center [1014, 553] width 384 height 20
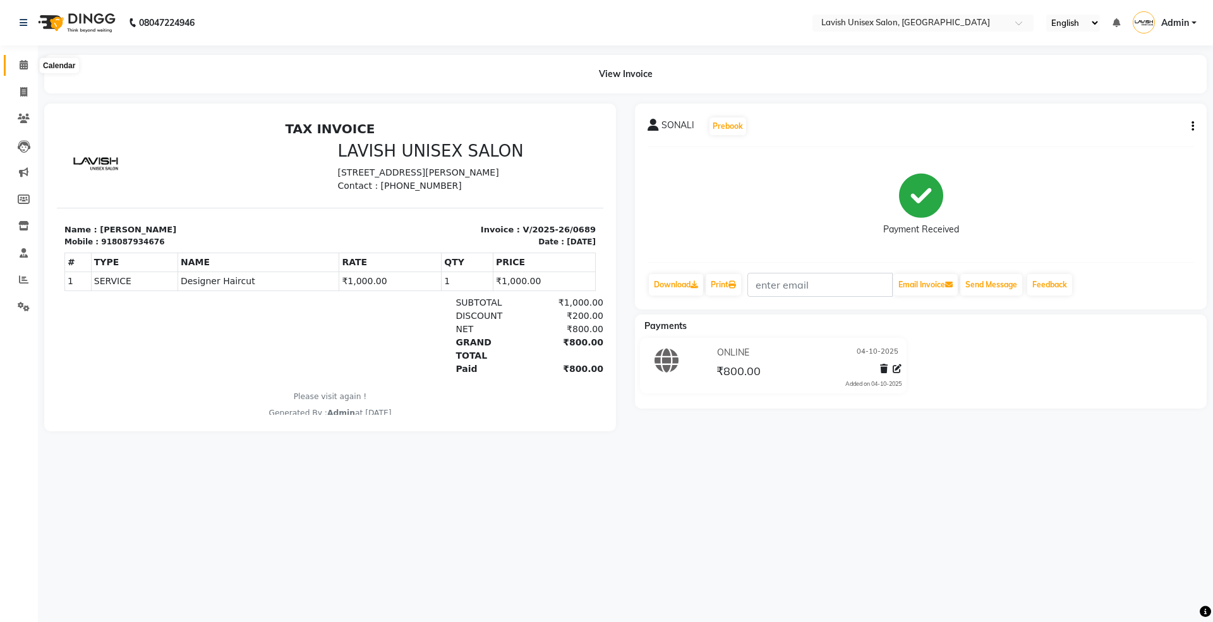
click at [20, 64] on icon at bounding box center [24, 64] width 8 height 9
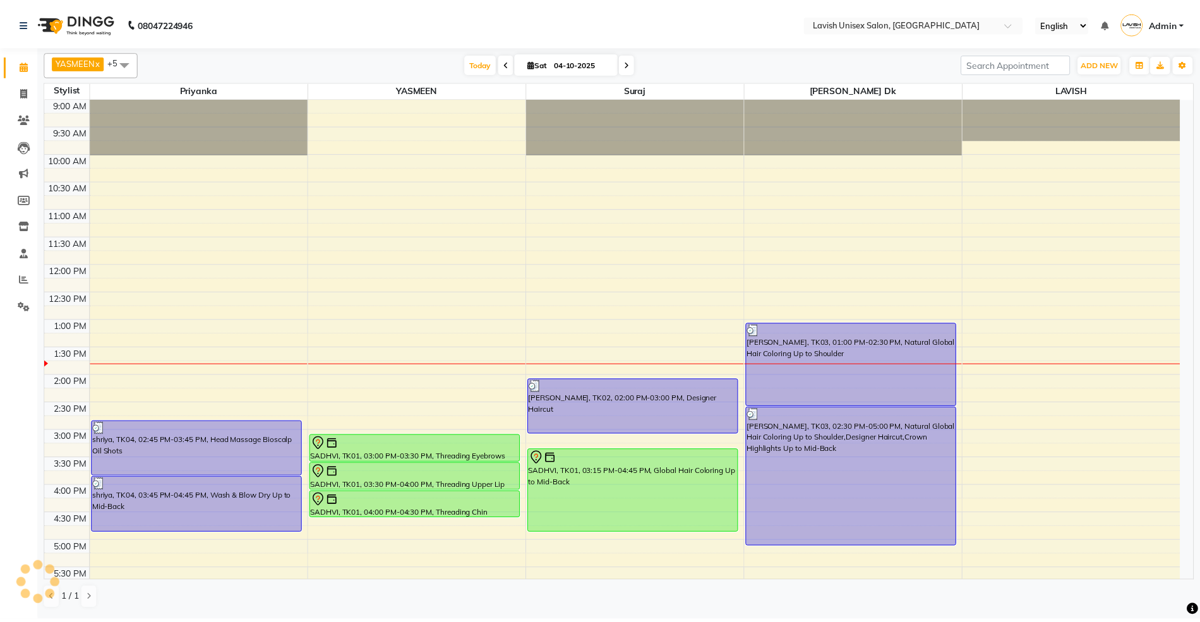
scroll to position [226, 0]
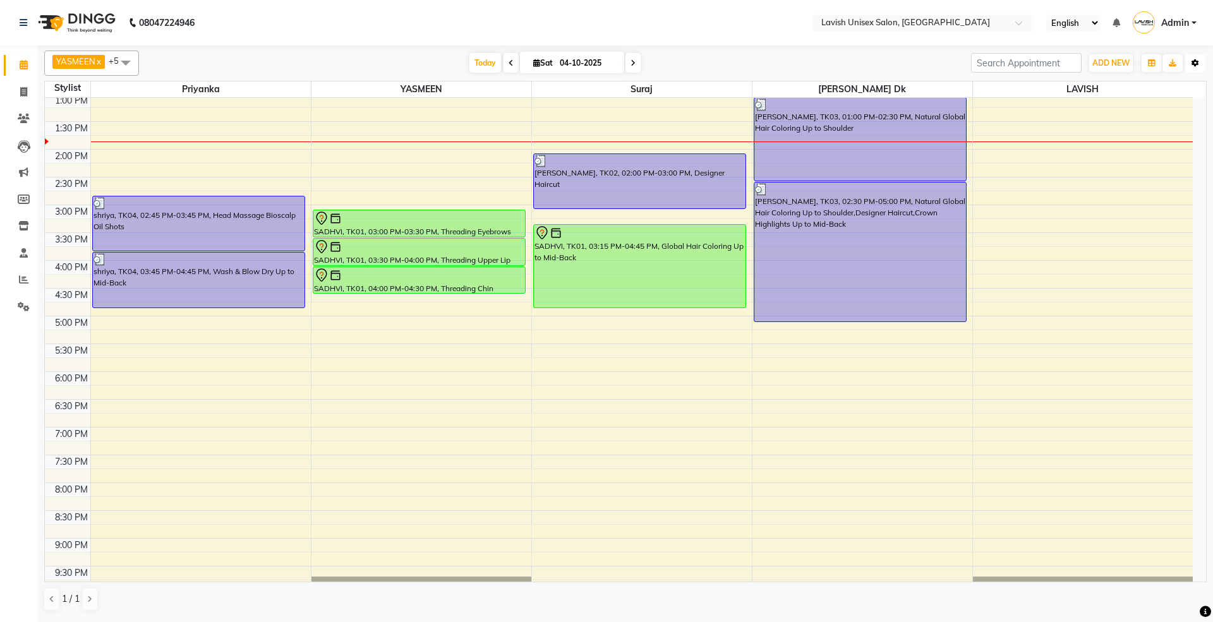
click at [1194, 63] on icon "button" at bounding box center [1195, 63] width 8 height 8
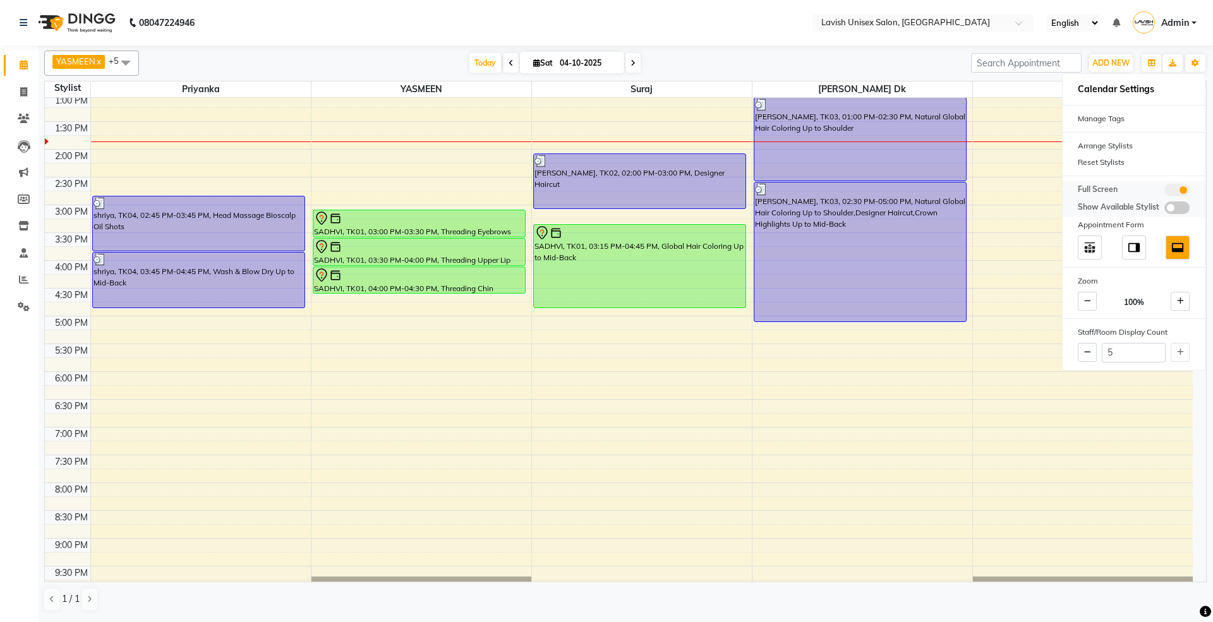
click at [1174, 184] on span at bounding box center [1176, 190] width 25 height 13
click at [1164, 192] on input "checkbox" at bounding box center [1164, 192] width 0 height 0
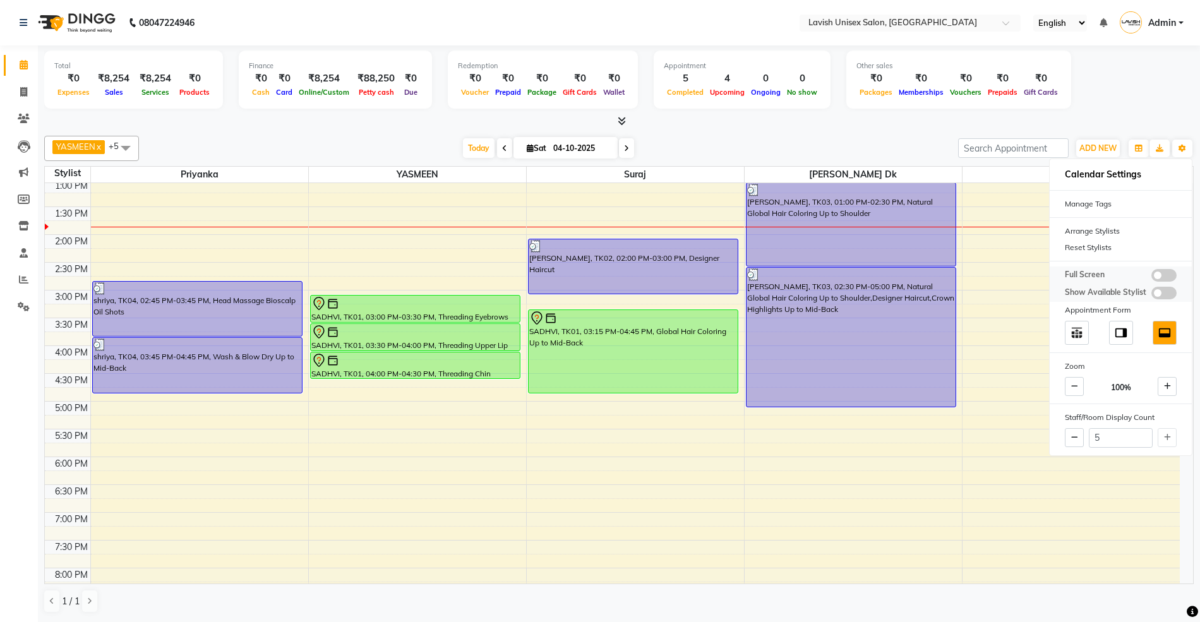
click at [1158, 279] on span at bounding box center [1163, 275] width 25 height 13
click at [1151, 277] on input "checkbox" at bounding box center [1151, 277] width 0 height 0
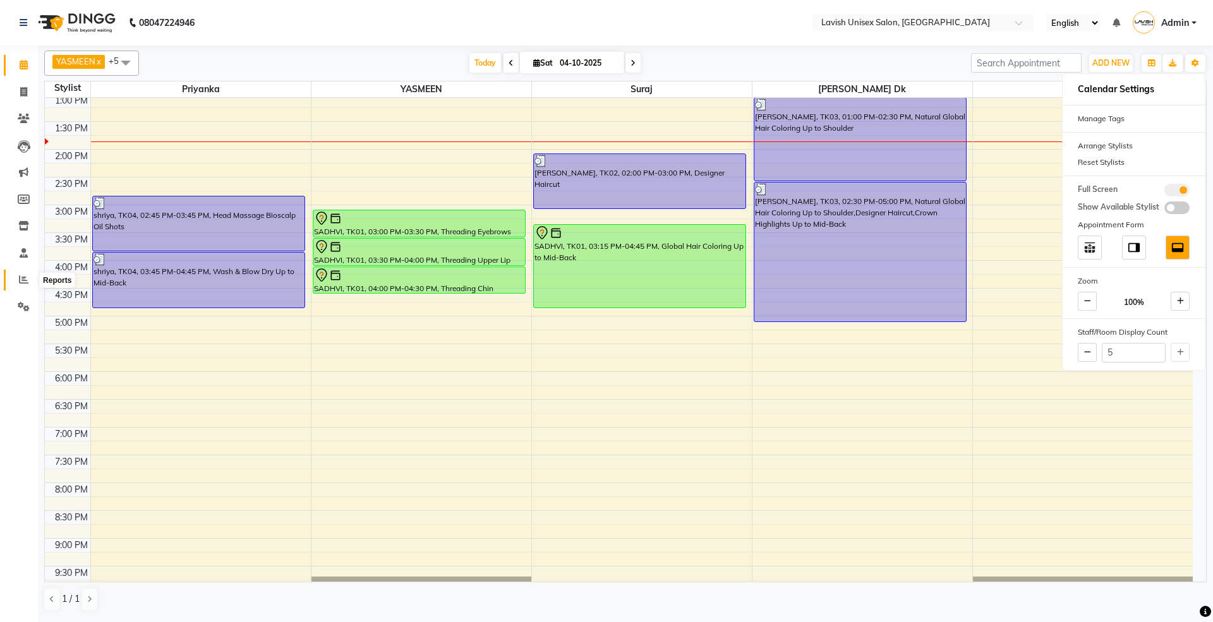
click at [23, 277] on icon at bounding box center [23, 279] width 9 height 9
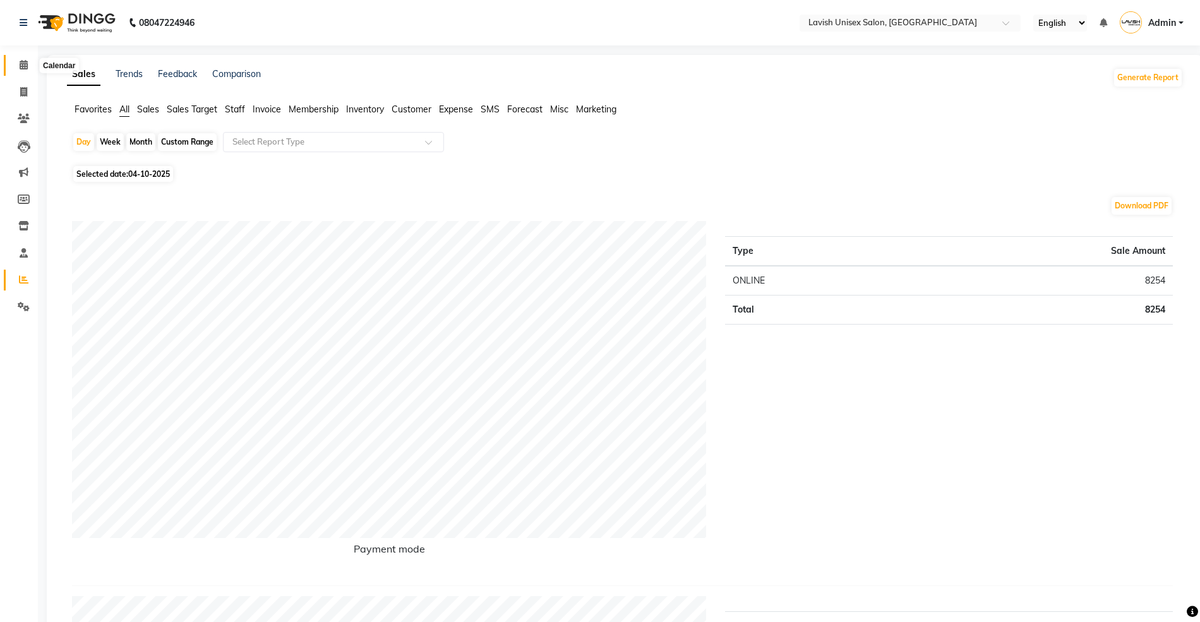
click at [23, 63] on icon at bounding box center [24, 64] width 8 height 9
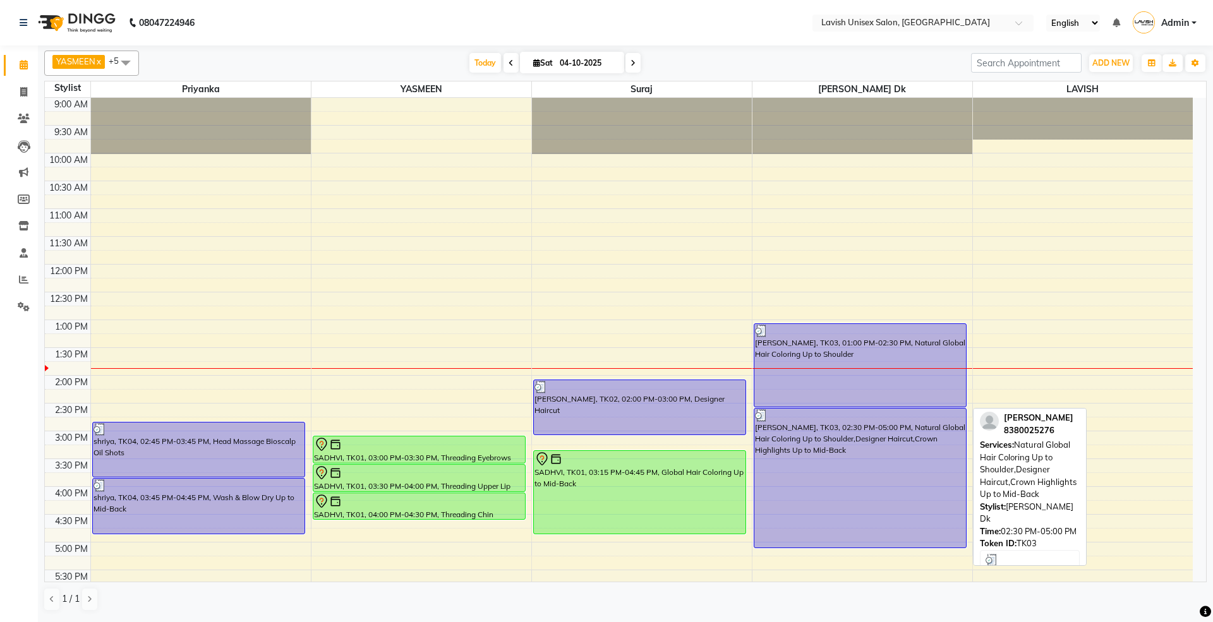
click at [829, 445] on div "[PERSON_NAME], TK03, 02:30 PM-05:00 PM, Natural Global Hair Coloring Up to Shou…" at bounding box center [860, 478] width 212 height 139
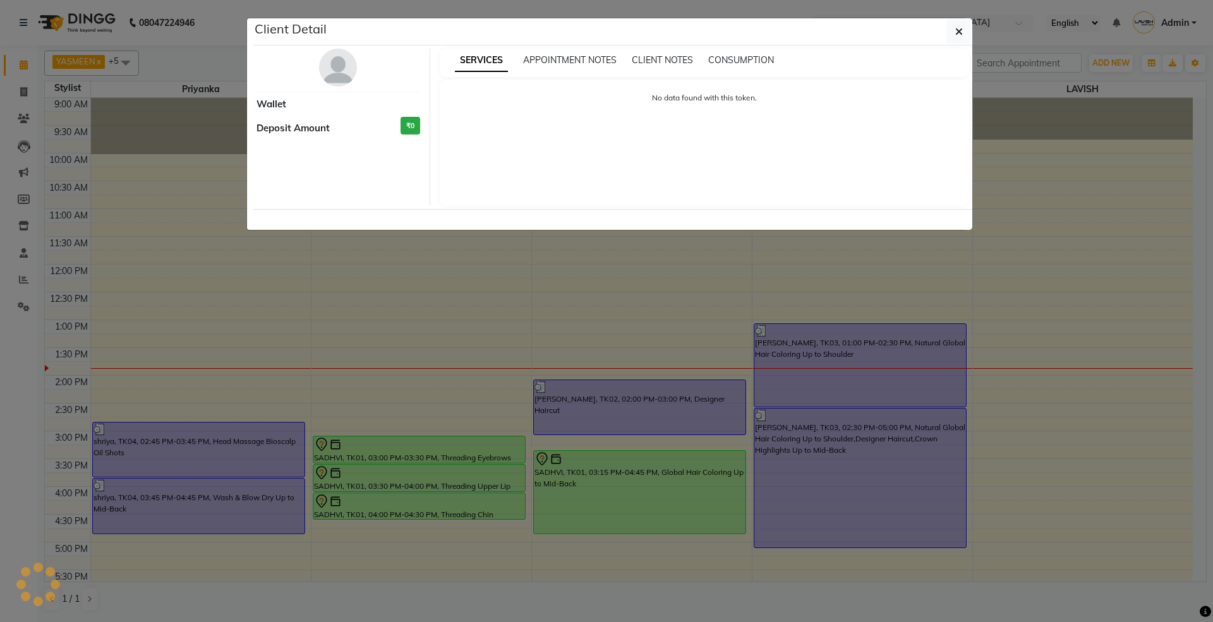
select select "3"
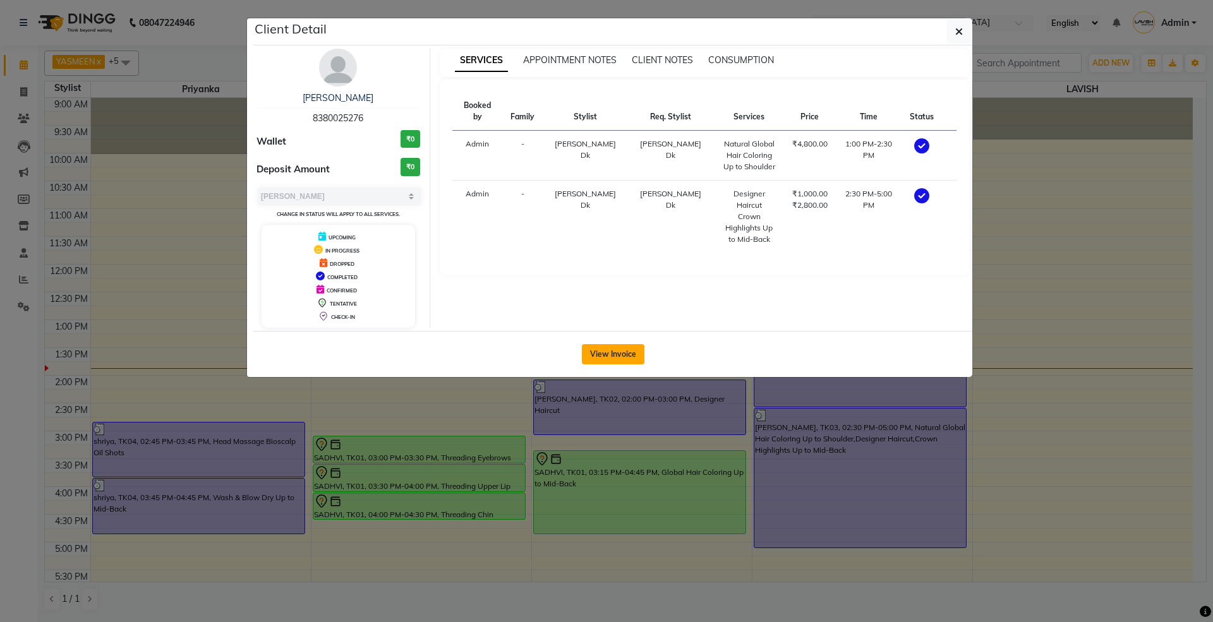
click at [607, 355] on button "View Invoice" at bounding box center [613, 354] width 63 height 20
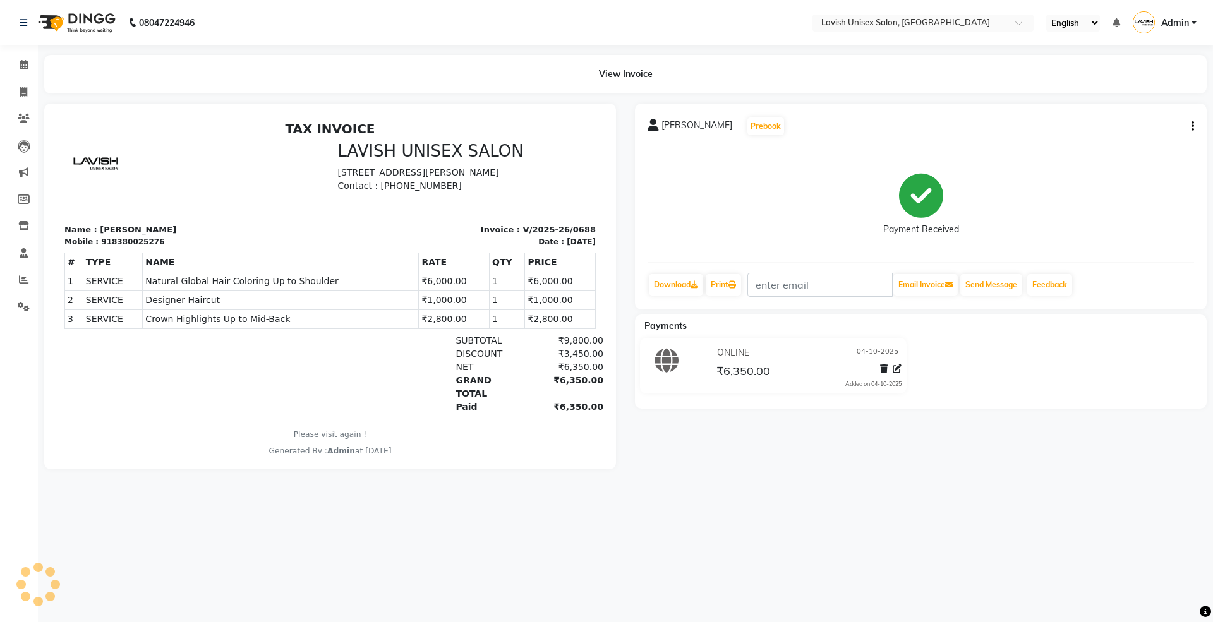
click at [1195, 124] on div "[PERSON_NAME] Prebook Payment Received Download Print Email Invoice Send Messag…" at bounding box center [921, 207] width 572 height 206
click at [1193, 126] on icon "button" at bounding box center [1192, 126] width 3 height 1
click at [1118, 135] on div "Edit Invoice" at bounding box center [1129, 142] width 87 height 16
select select "service"
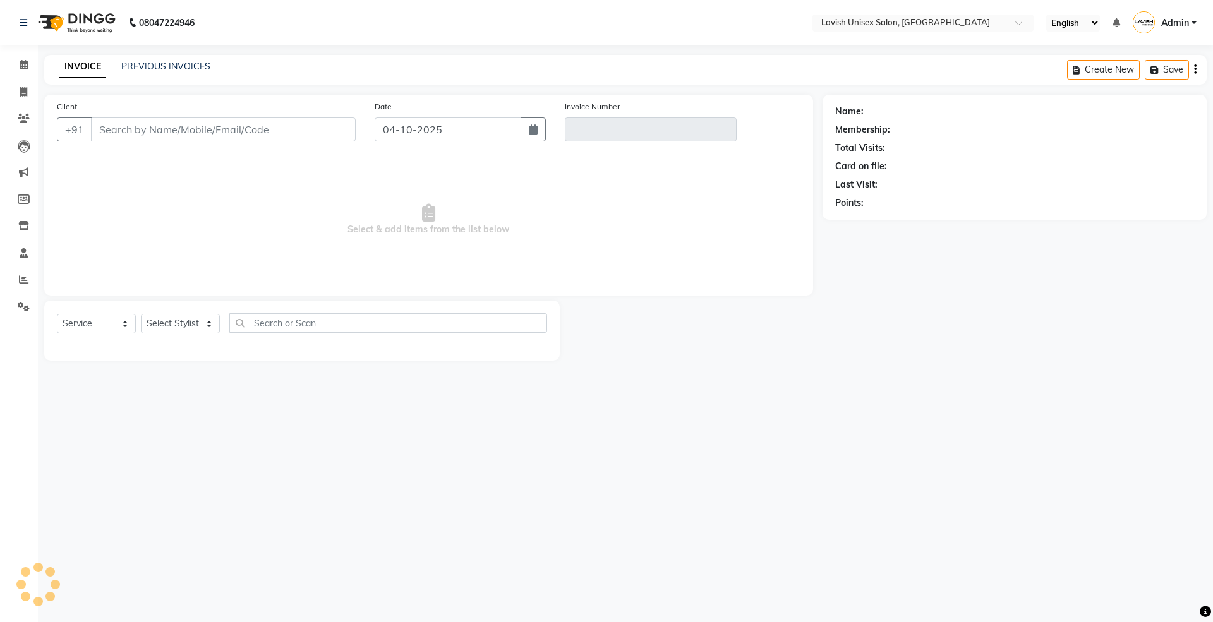
type input "8380025276"
type input "V/2025-26/0688"
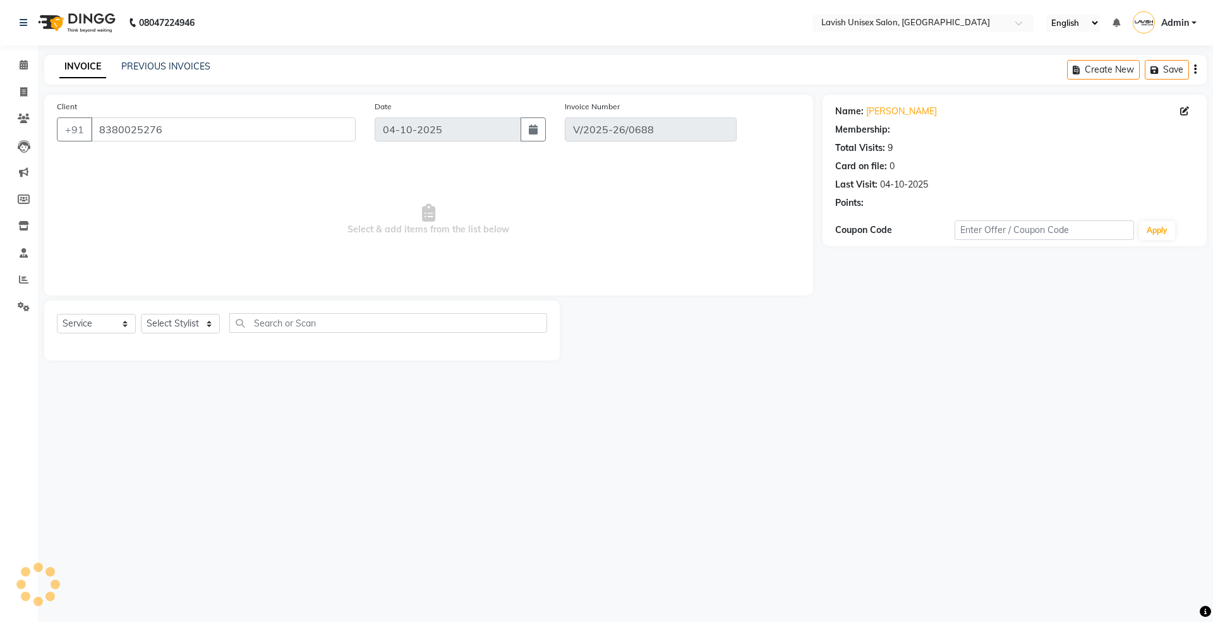
select select "select"
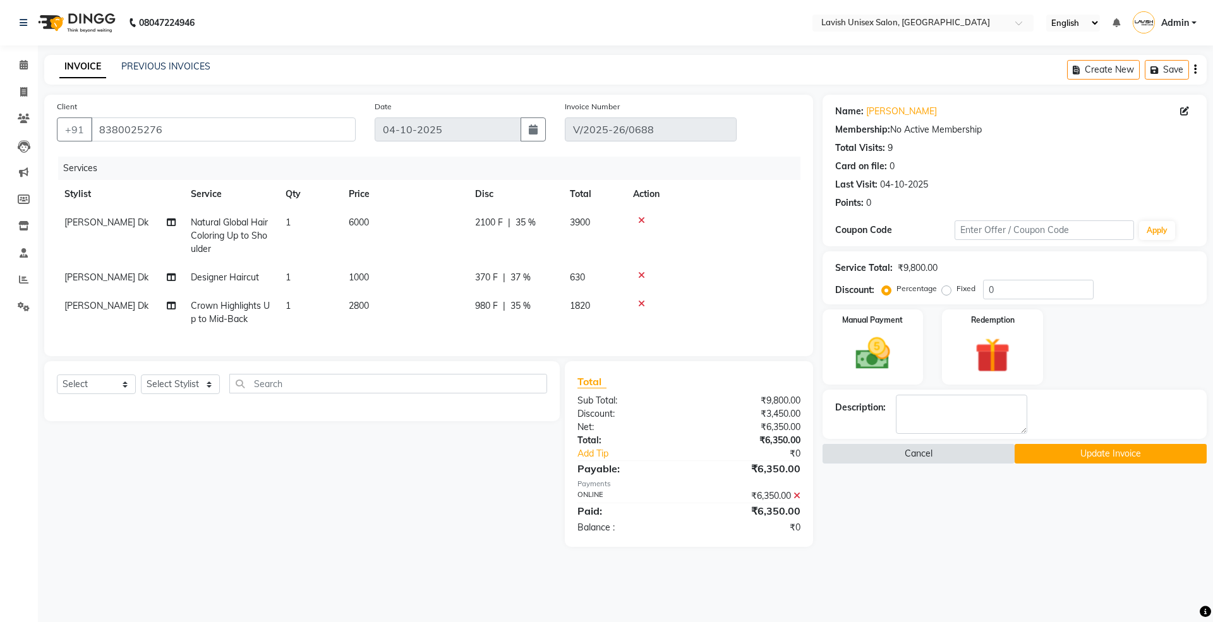
click at [945, 452] on button "Cancel" at bounding box center [918, 454] width 192 height 20
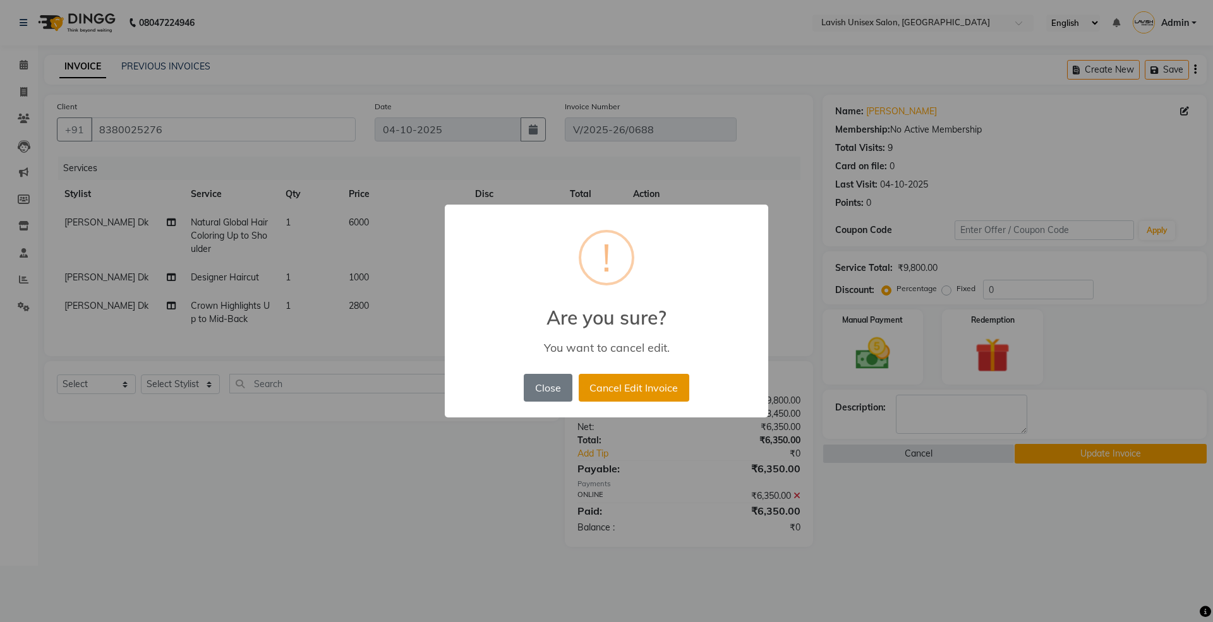
click at [620, 380] on button "Cancel Edit Invoice" at bounding box center [634, 388] width 111 height 28
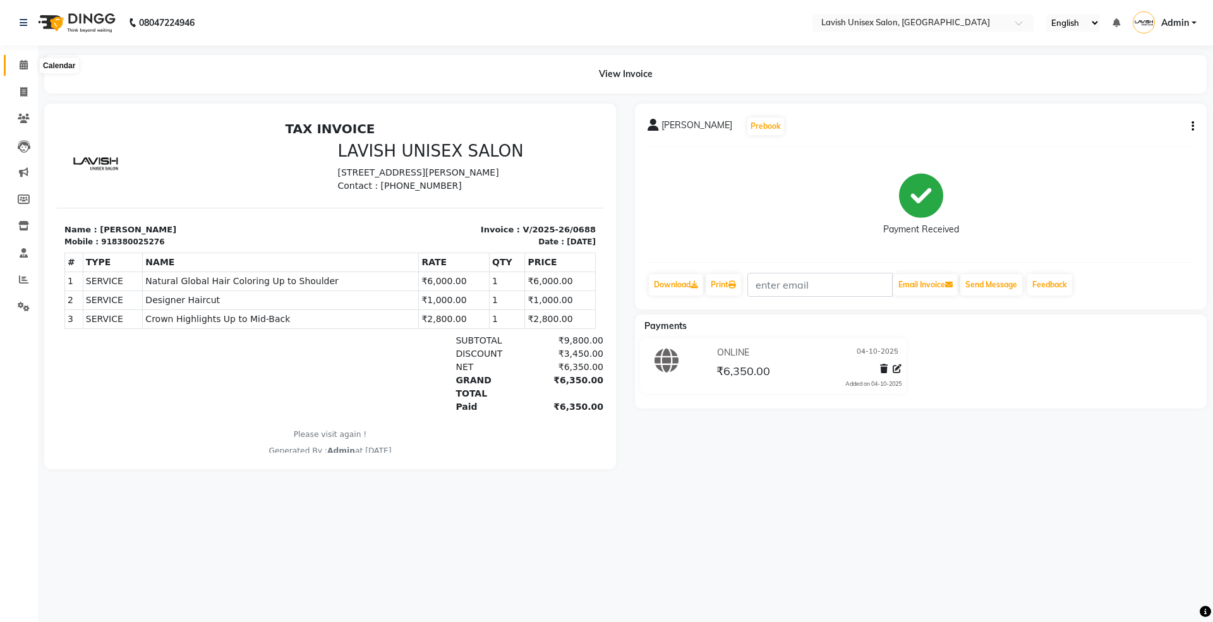
click at [23, 66] on icon at bounding box center [24, 64] width 8 height 9
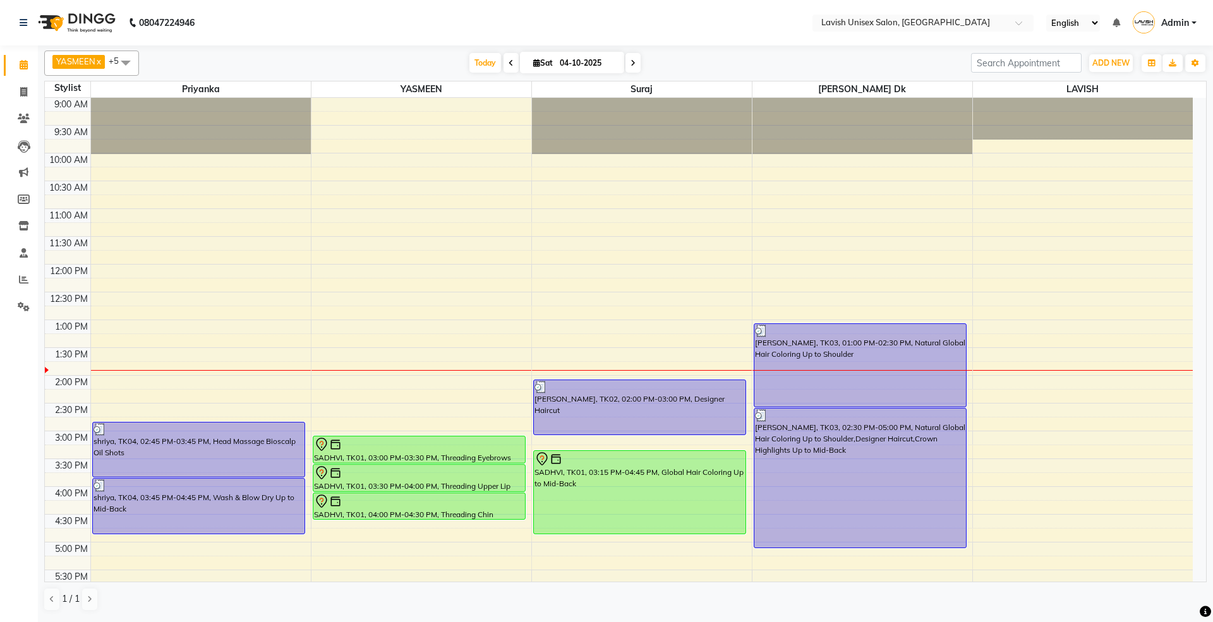
scroll to position [168, 0]
